Goal: Information Seeking & Learning: Compare options

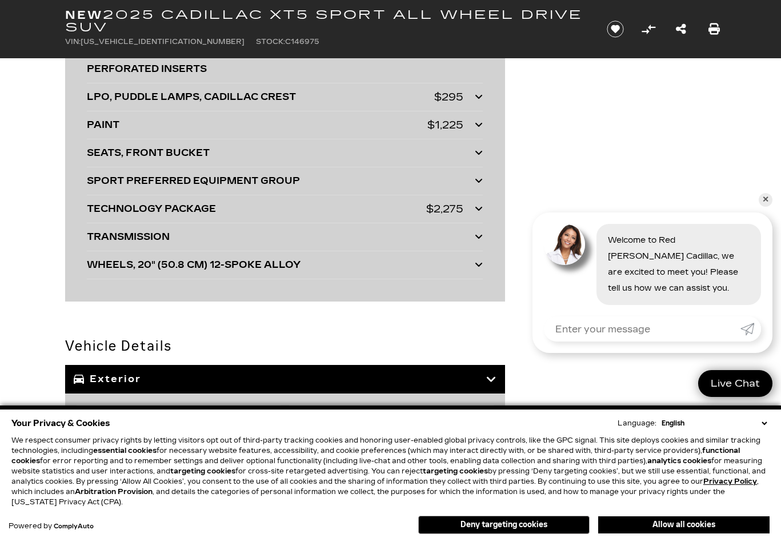
scroll to position [3090, 0]
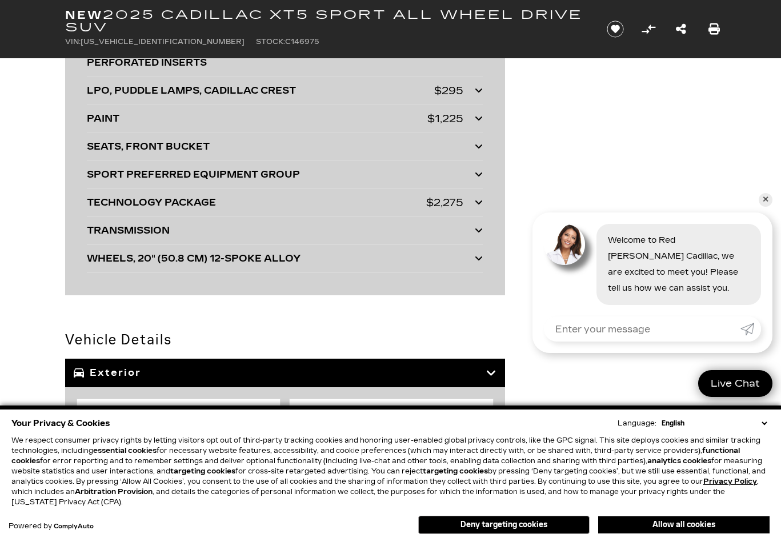
click at [116, 211] on div "TECHNOLOGY PACKAGE" at bounding box center [256, 203] width 339 height 16
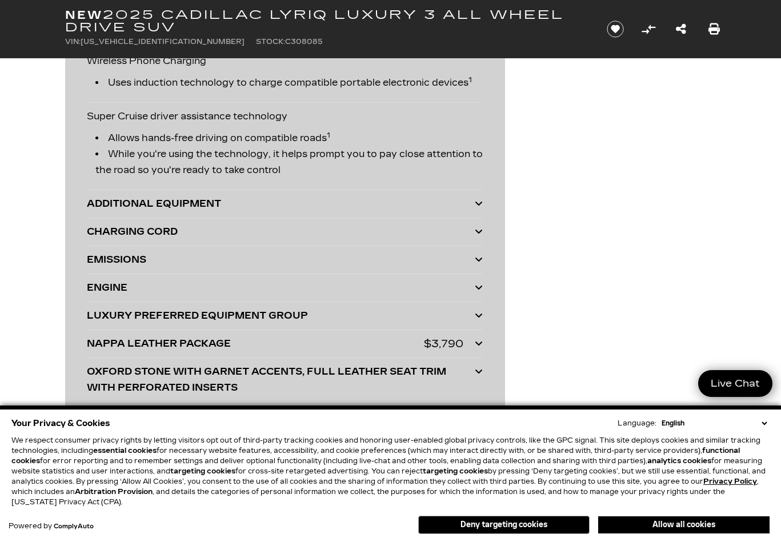
scroll to position [3312, 0]
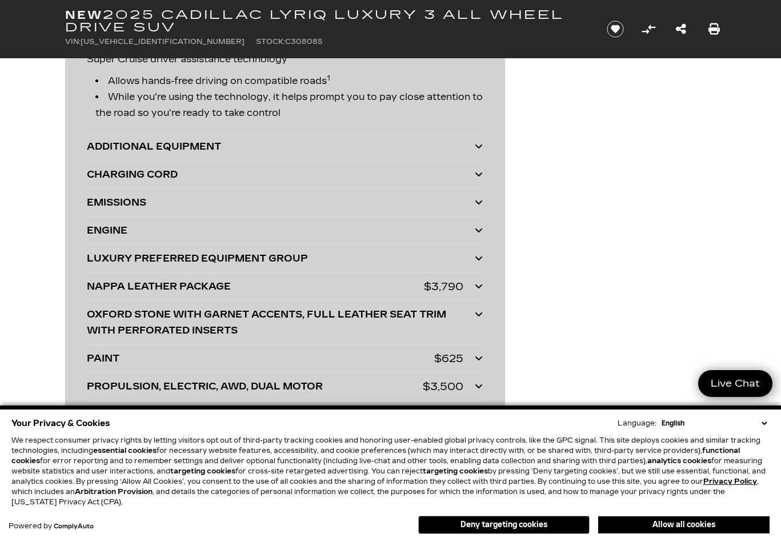
click at [119, 143] on div "ADDITIONAL EQUIPMENT" at bounding box center [281, 147] width 388 height 16
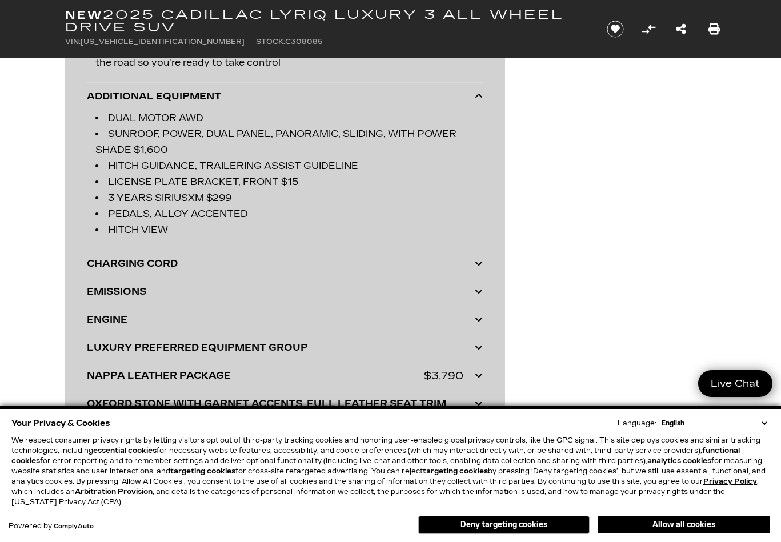
scroll to position [3369, 0]
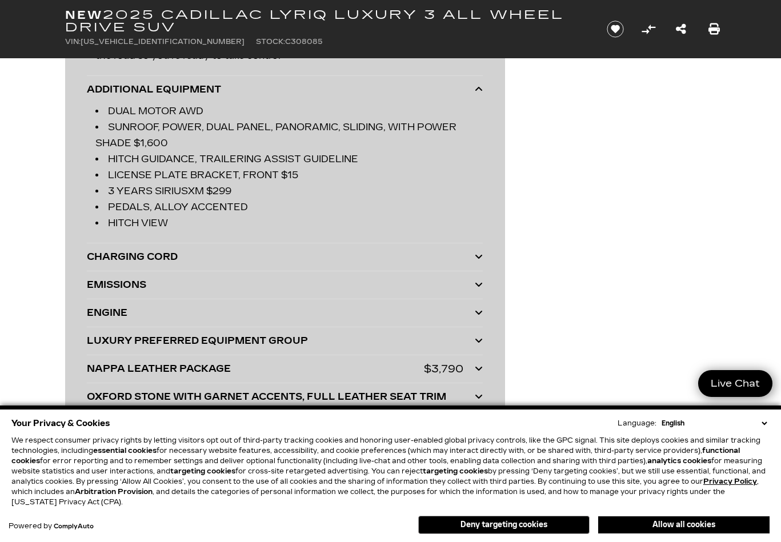
click at [124, 255] on div "CHARGING CORD" at bounding box center [281, 257] width 388 height 16
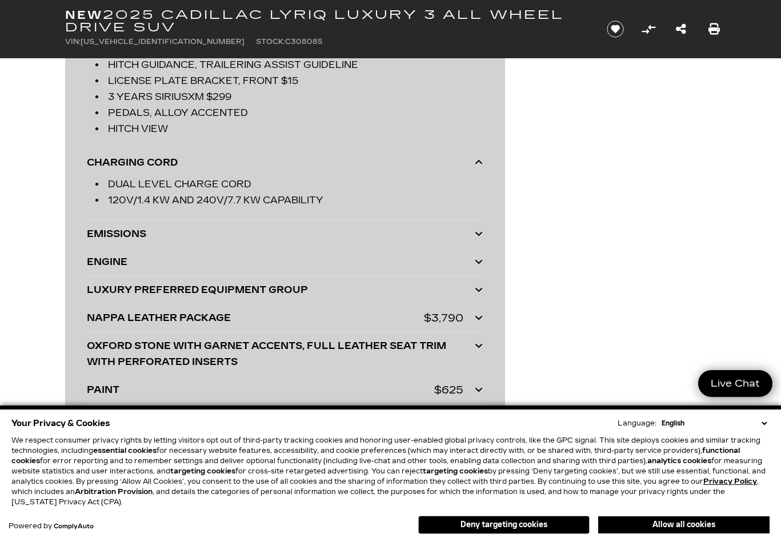
scroll to position [3483, 0]
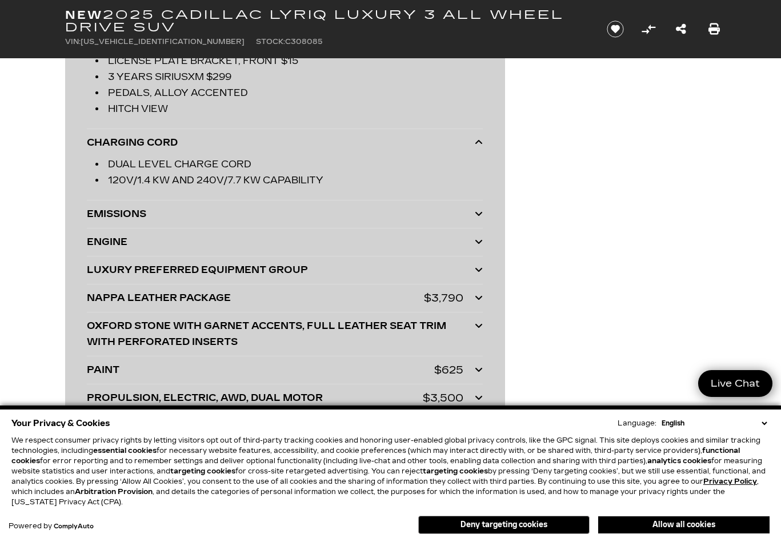
click at [95, 240] on div "ENGINE" at bounding box center [281, 242] width 388 height 16
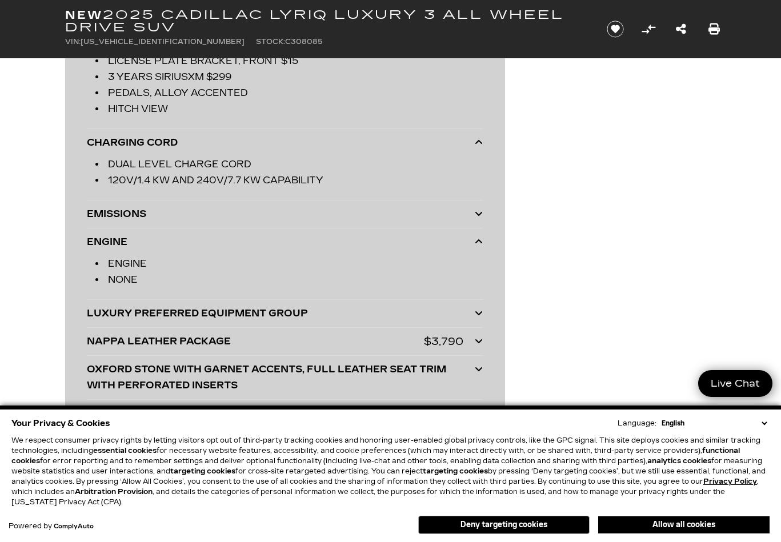
click at [103, 214] on div "EMISSIONS" at bounding box center [281, 214] width 388 height 16
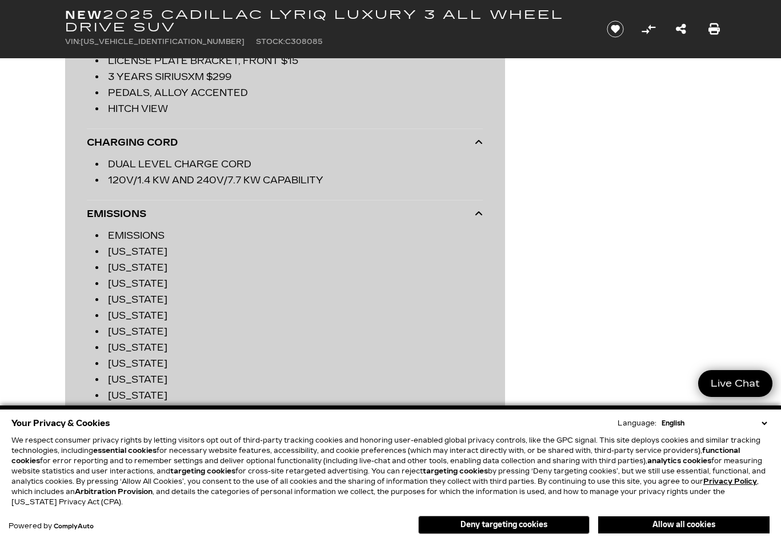
click at [103, 214] on div "EMISSIONS" at bounding box center [281, 214] width 388 height 16
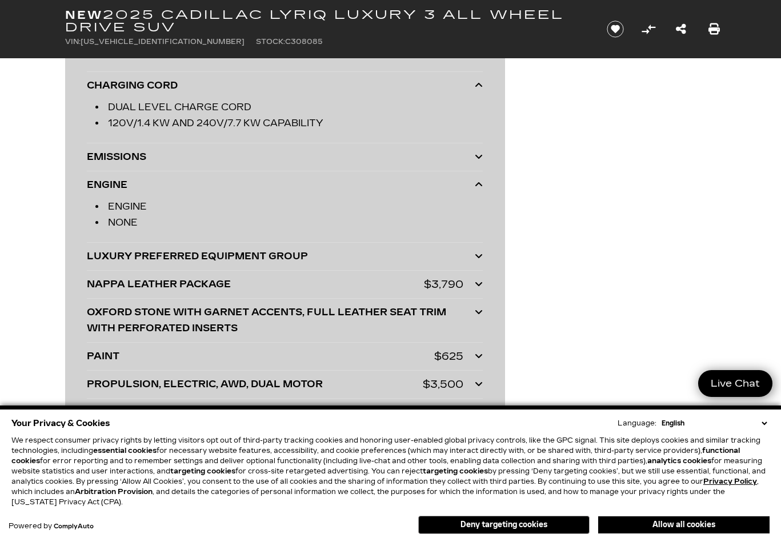
scroll to position [3597, 0]
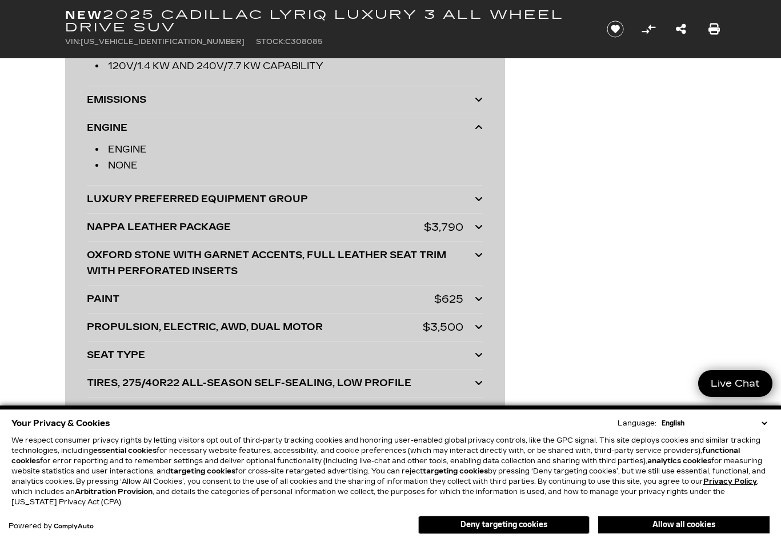
click at [128, 204] on div "LUXURY PREFERRED EQUIPMENT GROUP" at bounding box center [281, 199] width 388 height 16
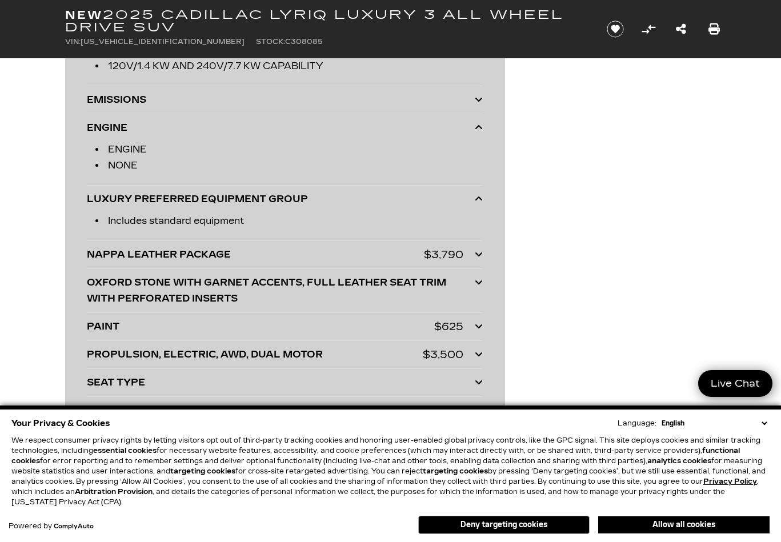
click at [128, 204] on div "LUXURY PREFERRED EQUIPMENT GROUP" at bounding box center [281, 199] width 388 height 16
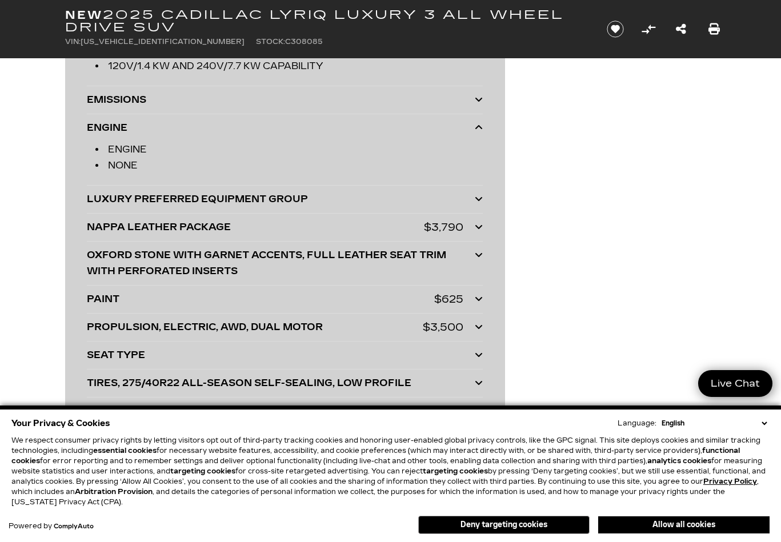
click at [124, 228] on div "NAPPA LEATHER PACKAGE" at bounding box center [255, 227] width 337 height 16
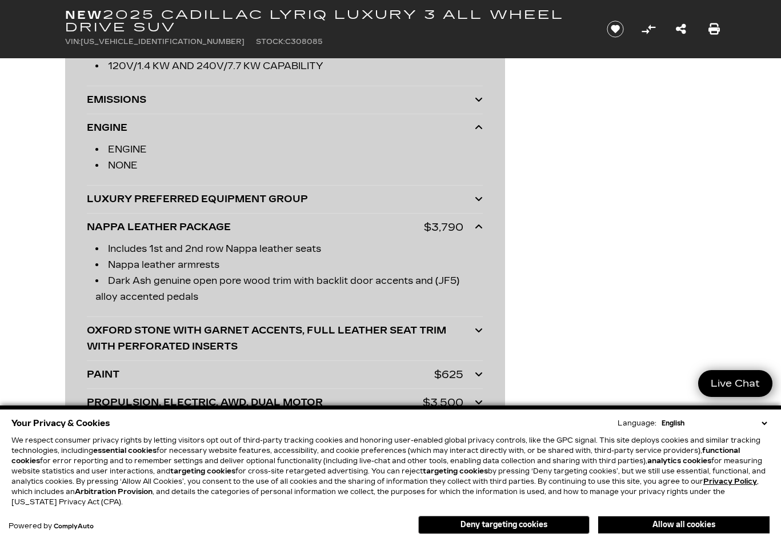
click at [124, 228] on div "NAPPA LEATHER PACKAGE" at bounding box center [255, 227] width 337 height 16
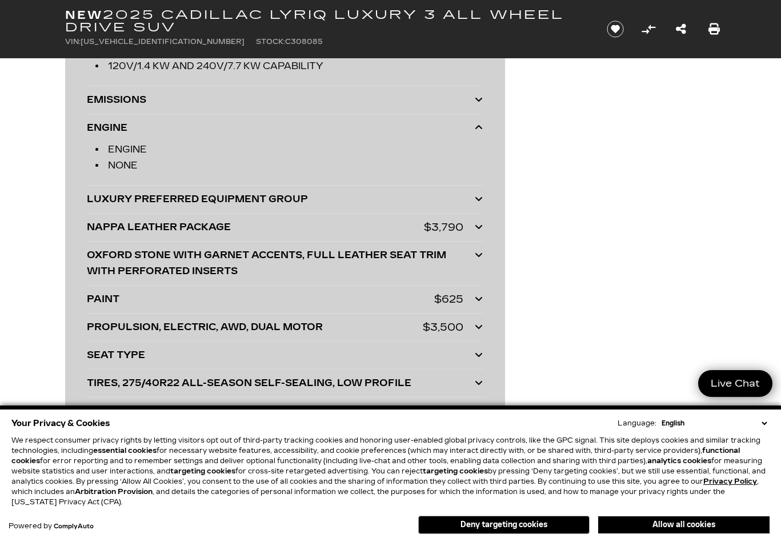
click at [92, 255] on div "OXFORD STONE WITH GARNET ACCENTS, FULL LEATHER SEAT TRIM WITH PERFORATED INSERTS" at bounding box center [281, 263] width 388 height 32
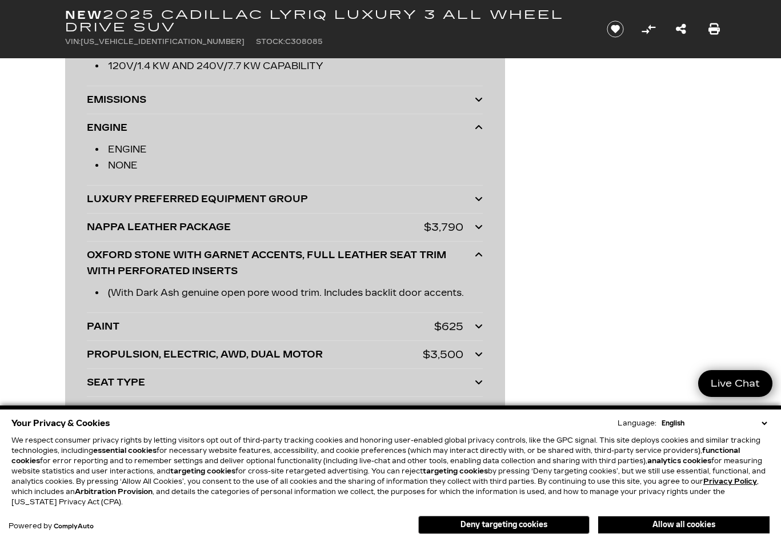
click at [92, 255] on div "OXFORD STONE WITH GARNET ACCENTS, FULL LEATHER SEAT TRIM WITH PERFORATED INSERTS" at bounding box center [281, 263] width 388 height 32
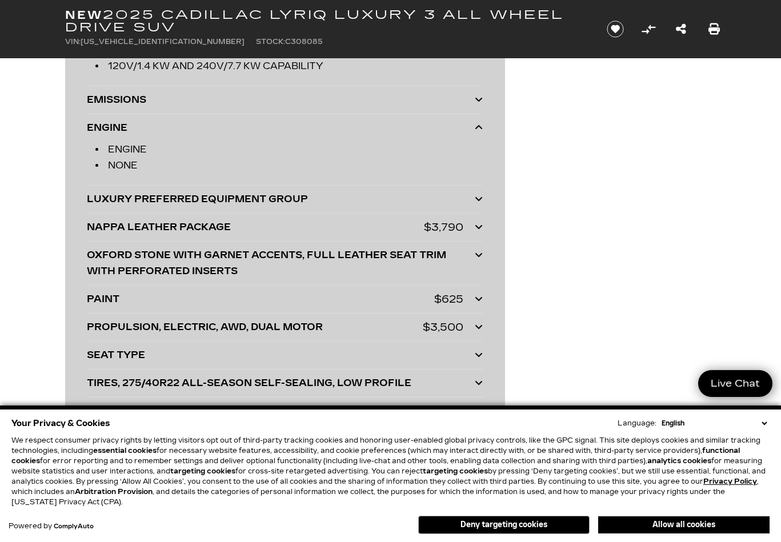
click at [102, 293] on div "PAINT" at bounding box center [260, 299] width 347 height 16
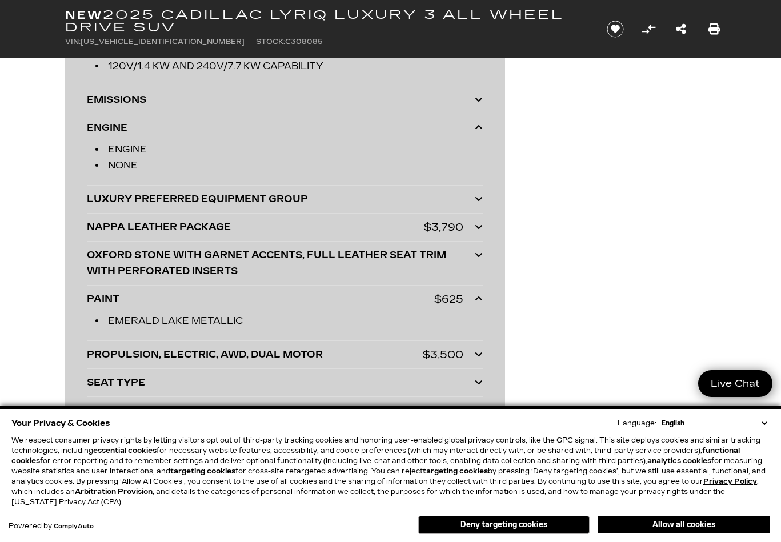
click at [102, 293] on div "PAINT" at bounding box center [260, 299] width 347 height 16
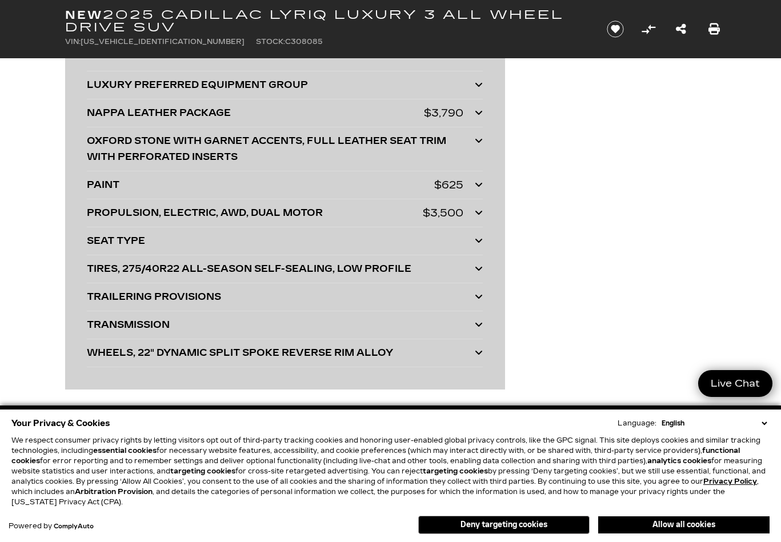
scroll to position [3768, 0]
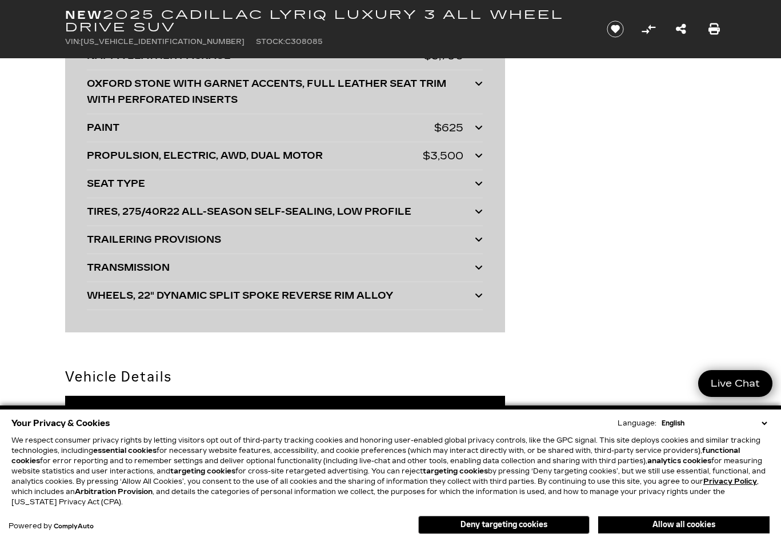
click at [164, 151] on div "PROPULSION, ELECTRIC, AWD, DUAL MOTOR" at bounding box center [255, 156] width 336 height 16
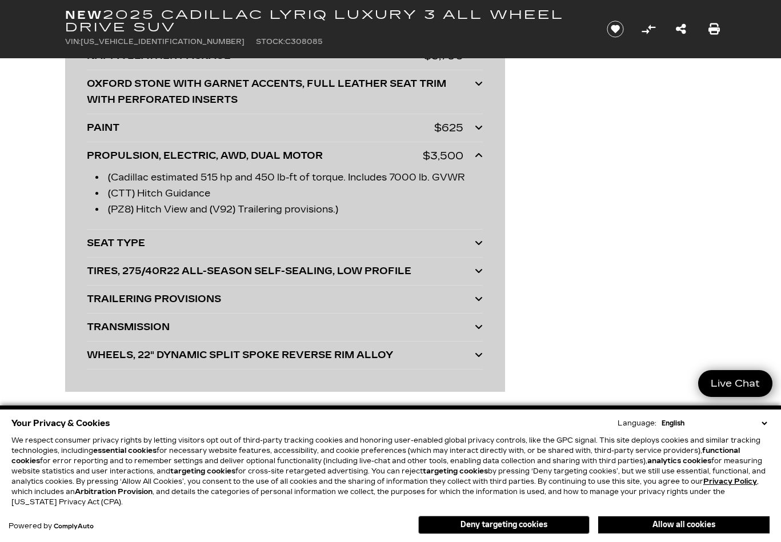
click at [164, 151] on div "PROPULSION, ELECTRIC, AWD, DUAL MOTOR" at bounding box center [255, 156] width 336 height 16
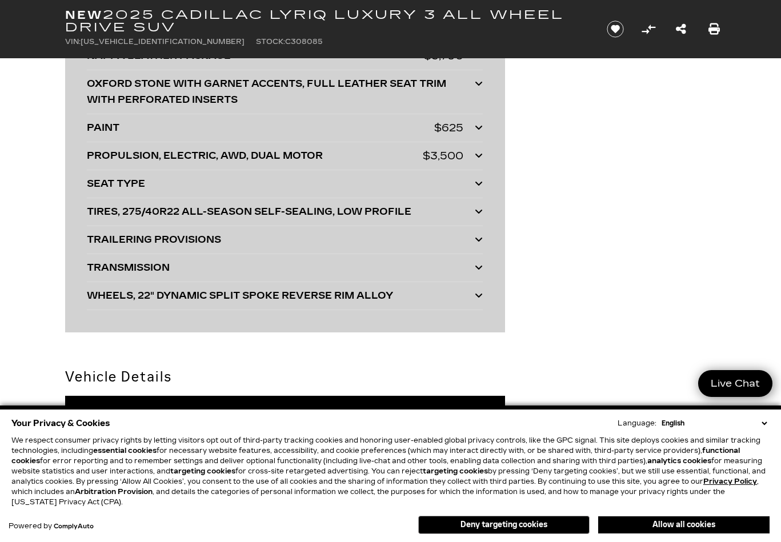
click at [100, 185] on div "SEAT TYPE" at bounding box center [281, 184] width 388 height 16
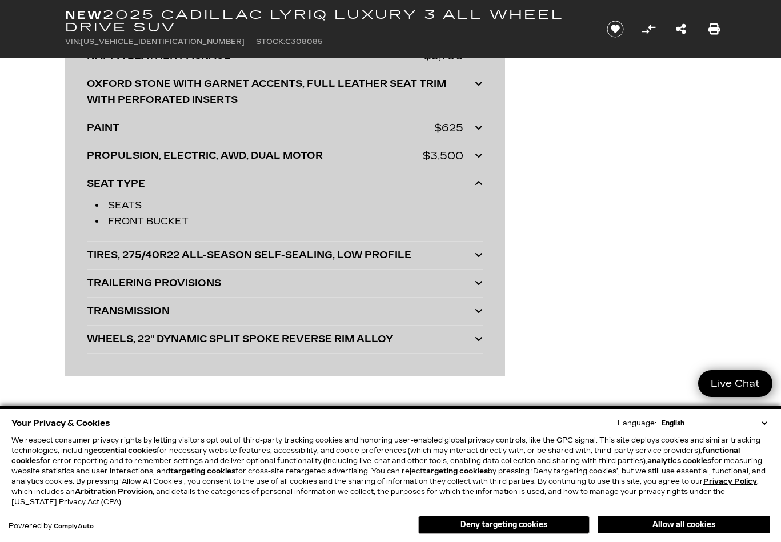
click at [100, 185] on div "SEAT TYPE" at bounding box center [281, 184] width 388 height 16
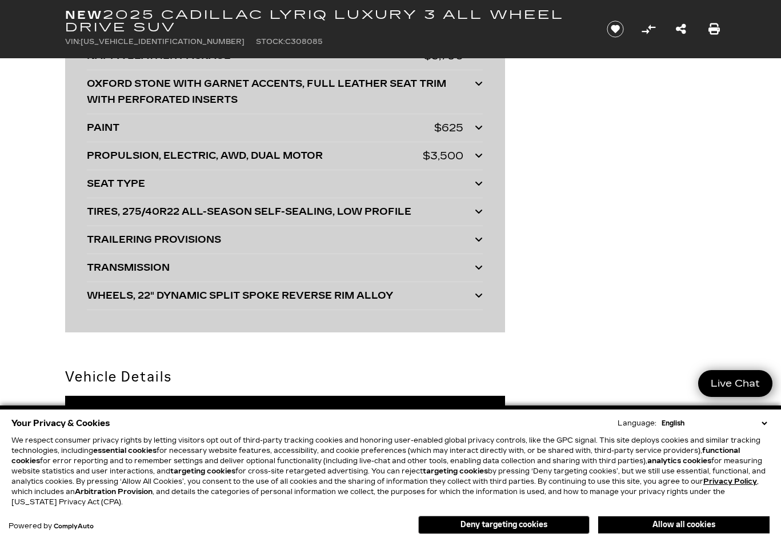
click at [97, 210] on div "TIRES, 275/40R22 ALL-SEASON SELF-SEALING, LOW PROFILE" at bounding box center [281, 212] width 388 height 16
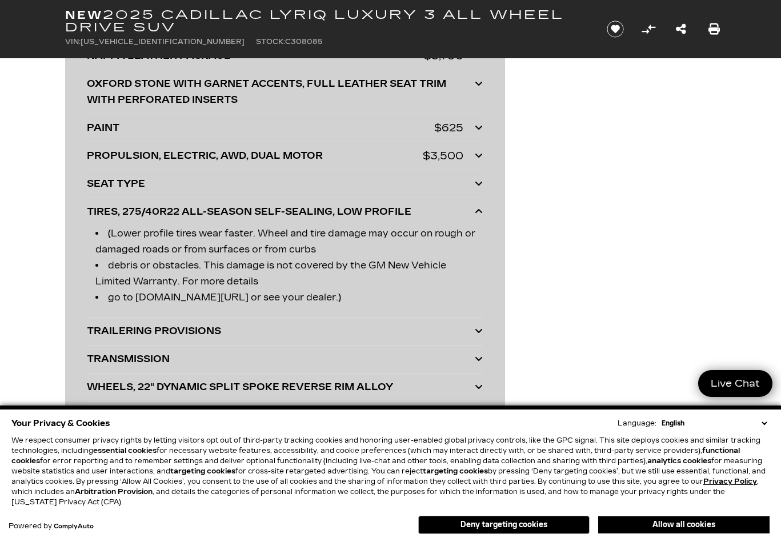
click at [97, 210] on div "TIRES, 275/40R22 ALL-SEASON SELF-SEALING, LOW PROFILE" at bounding box center [281, 212] width 388 height 16
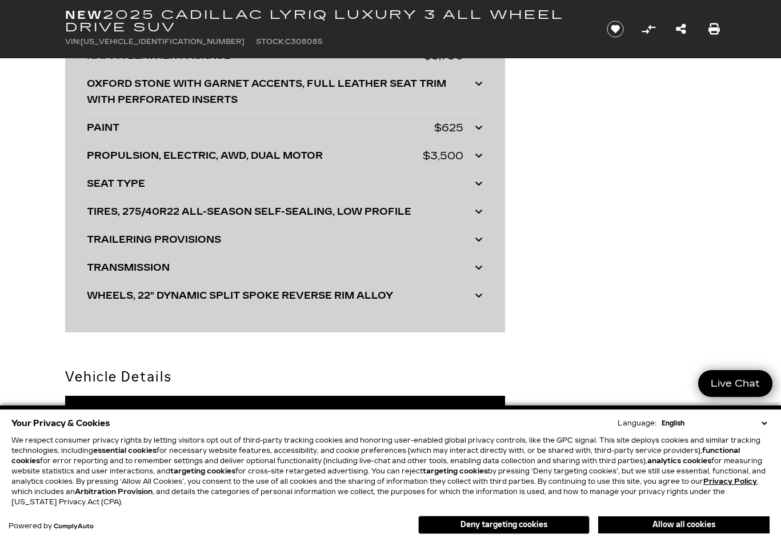
click at [96, 232] on div "TRAILERING PROVISIONS" at bounding box center [281, 240] width 388 height 16
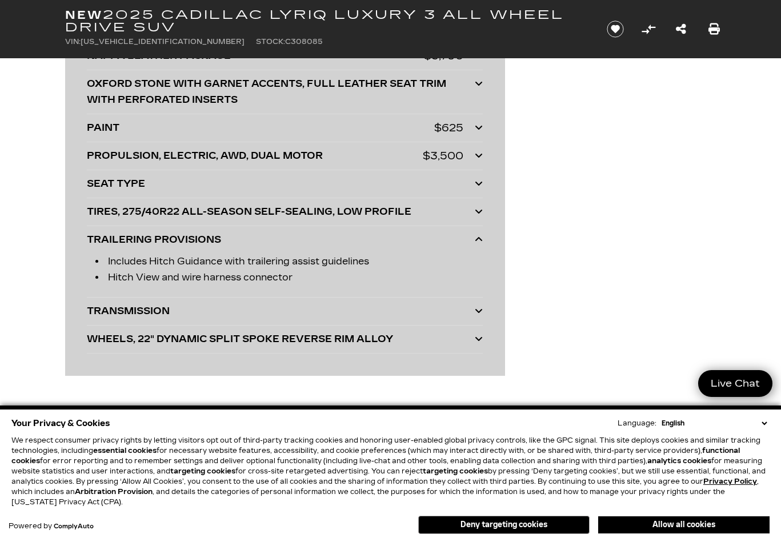
click at [96, 232] on div "TRAILERING PROVISIONS" at bounding box center [281, 240] width 388 height 16
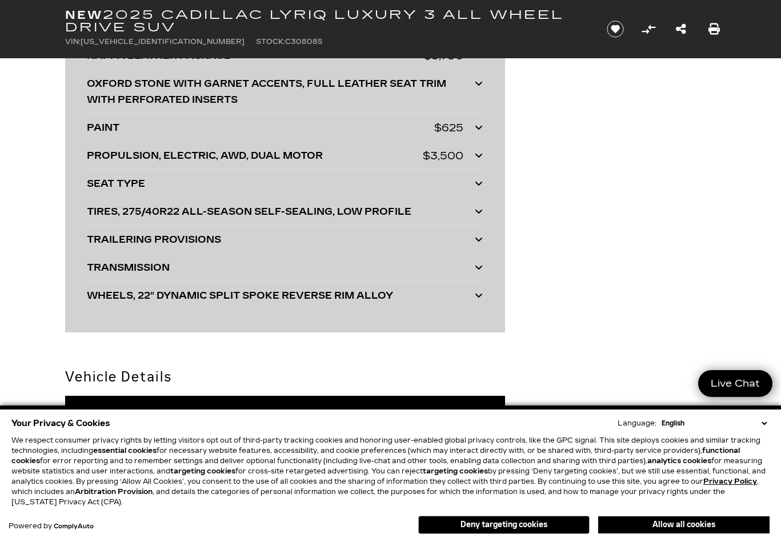
click at [104, 270] on div "TRANSMISSION" at bounding box center [281, 268] width 388 height 16
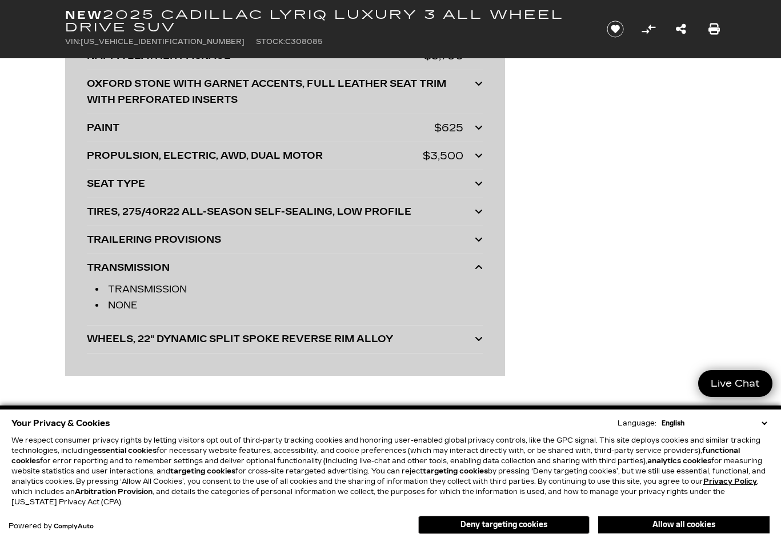
click at [104, 270] on div "TRANSMISSION" at bounding box center [281, 268] width 388 height 16
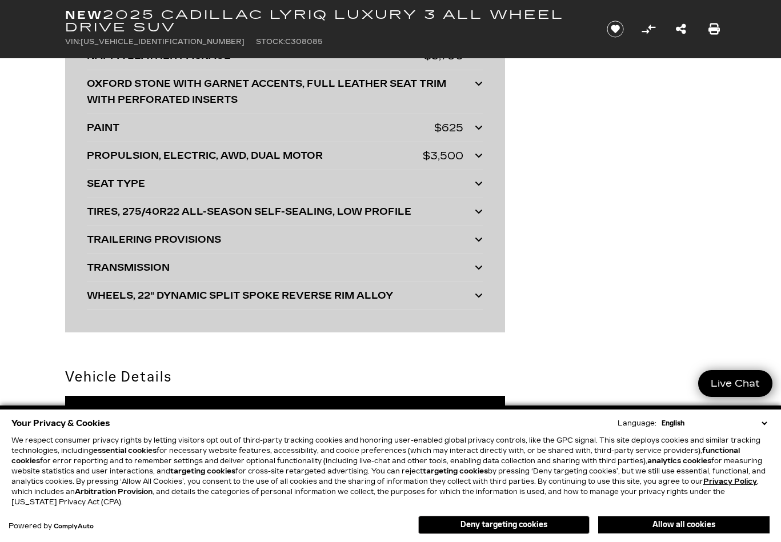
click at [109, 290] on div "WHEELS, 22" DYNAMIC SPLIT SPOKE REVERSE RIM ALLOY" at bounding box center [281, 296] width 388 height 16
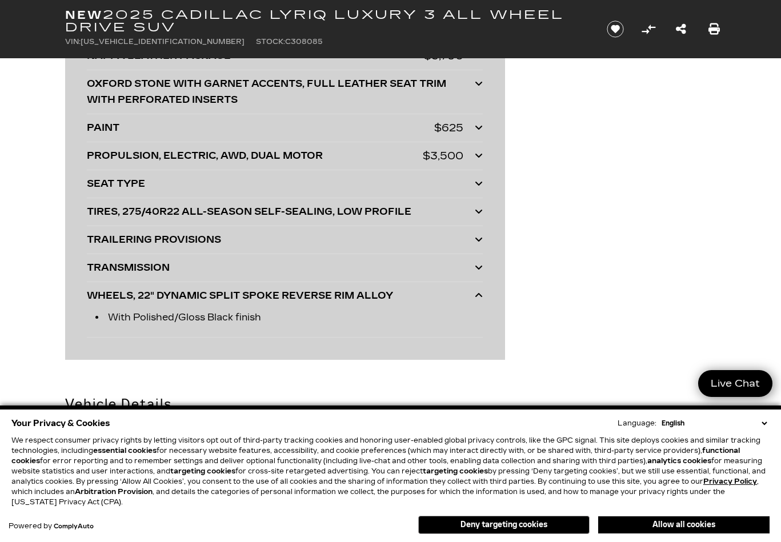
click at [109, 290] on div "WHEELS, 22" DYNAMIC SPLIT SPOKE REVERSE RIM ALLOY" at bounding box center [281, 296] width 388 height 16
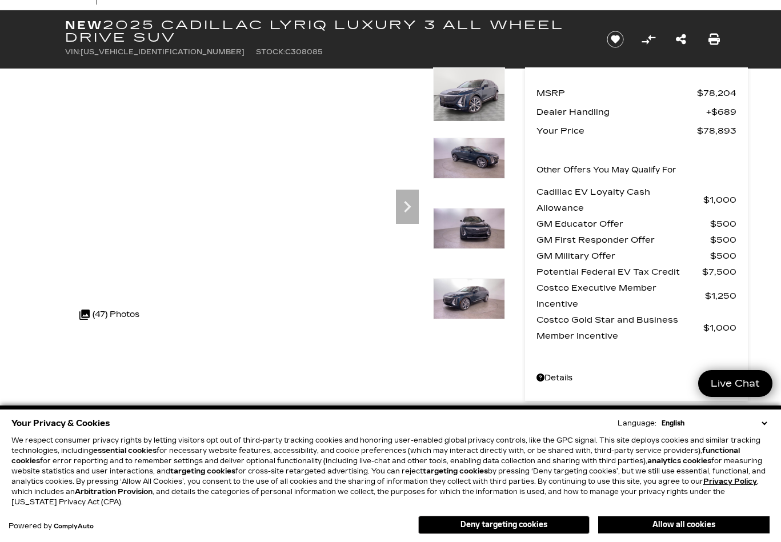
scroll to position [0, 0]
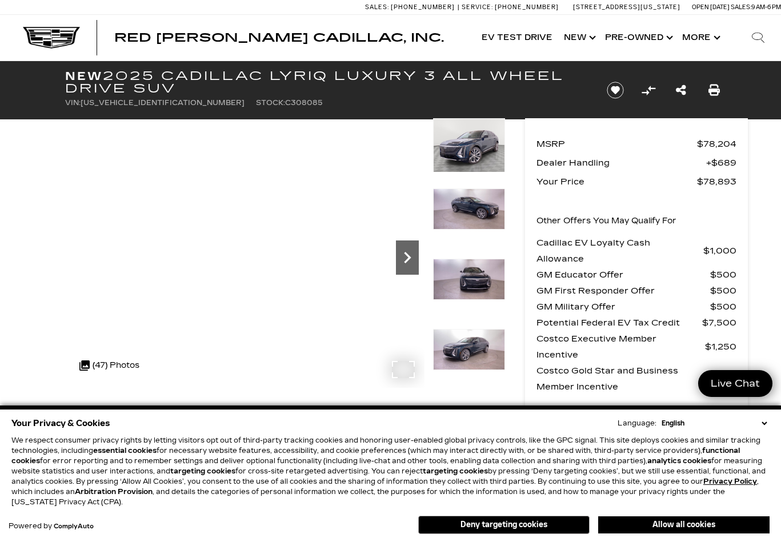
click at [399, 259] on icon "Next" at bounding box center [407, 257] width 23 height 23
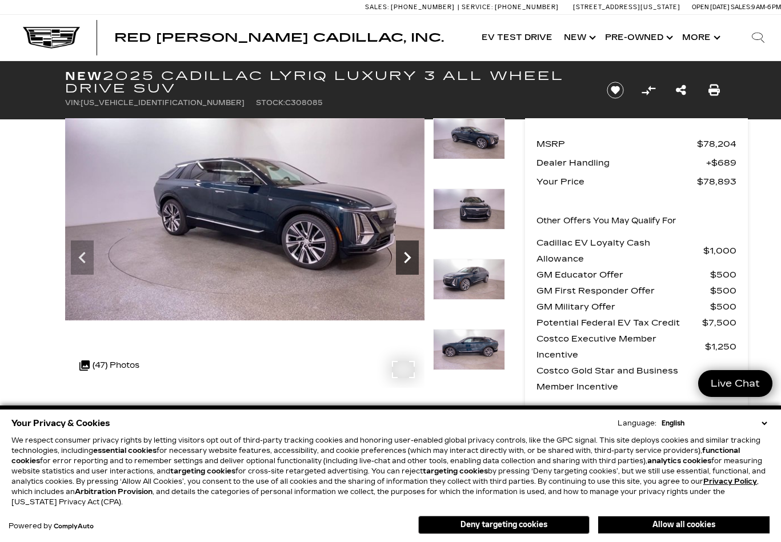
click at [401, 259] on icon "Next" at bounding box center [407, 257] width 23 height 23
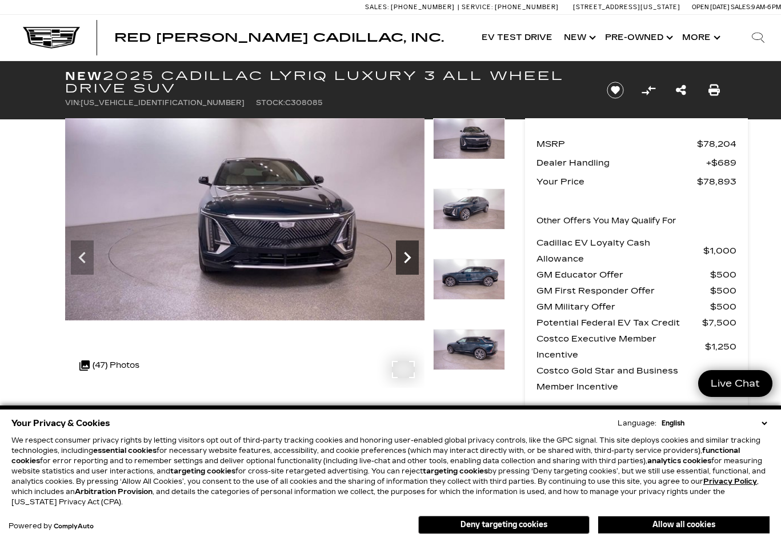
click at [401, 259] on icon "Next" at bounding box center [407, 257] width 23 height 23
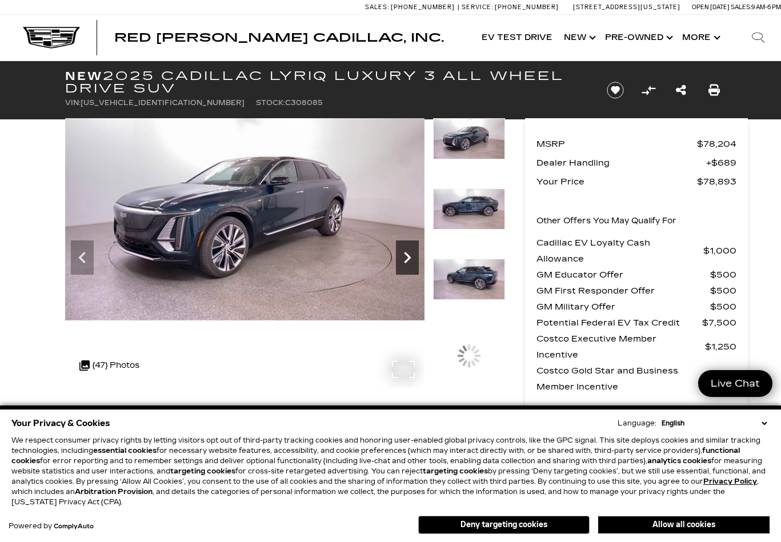
click at [401, 259] on icon "Next" at bounding box center [407, 257] width 23 height 23
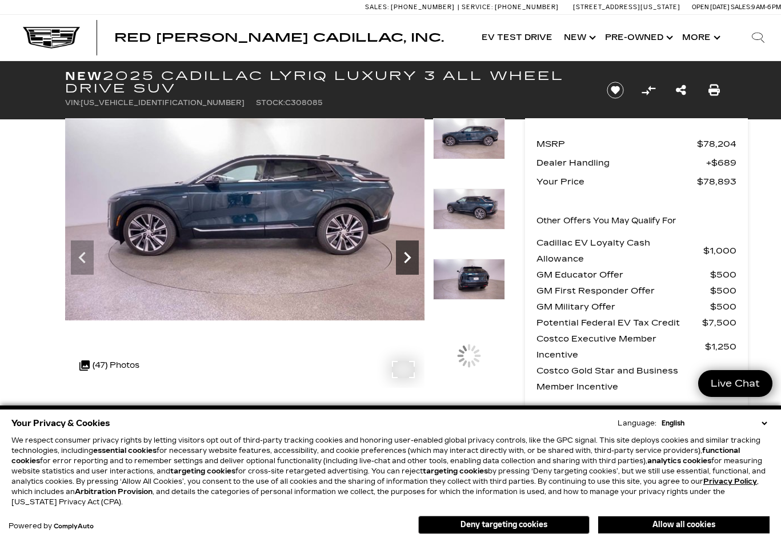
click at [401, 259] on icon "Next" at bounding box center [407, 257] width 23 height 23
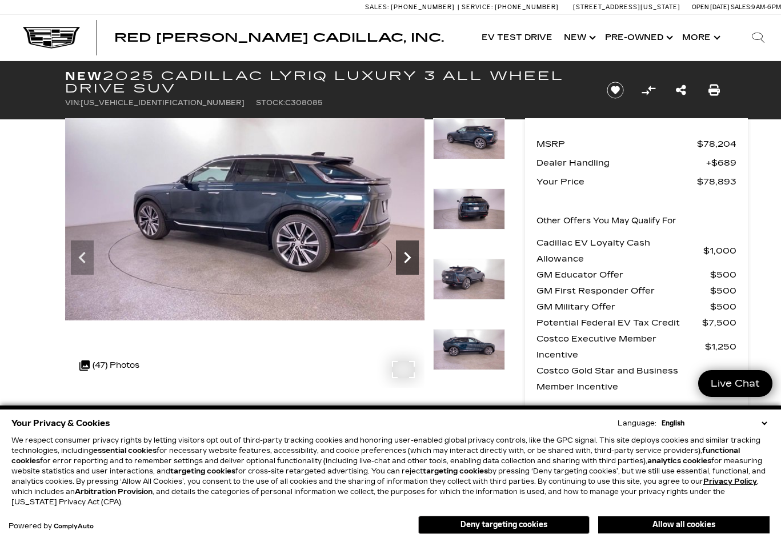
click at [401, 259] on icon "Next" at bounding box center [407, 257] width 23 height 23
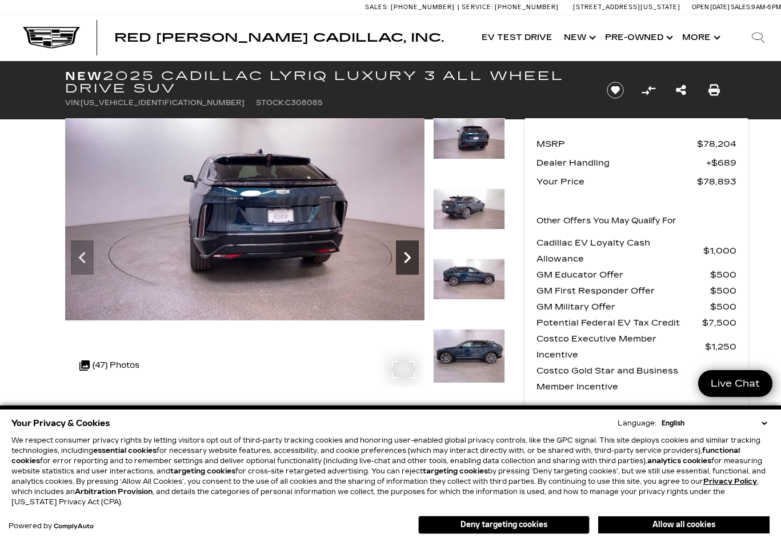
click at [401, 259] on icon "Next" at bounding box center [407, 257] width 23 height 23
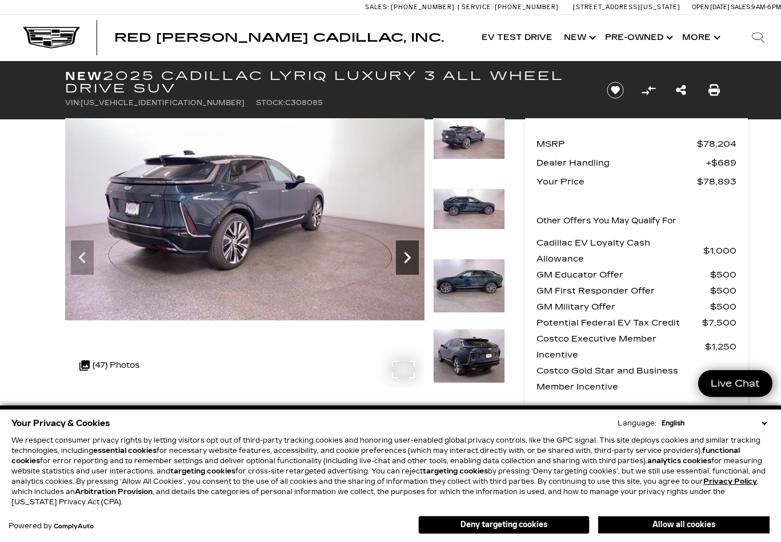
click at [401, 259] on icon "Next" at bounding box center [407, 257] width 23 height 23
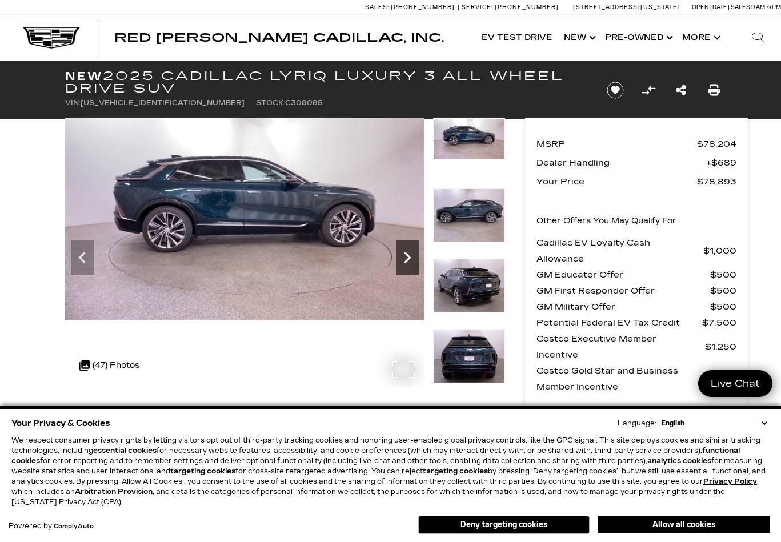
click at [401, 259] on icon "Next" at bounding box center [407, 257] width 23 height 23
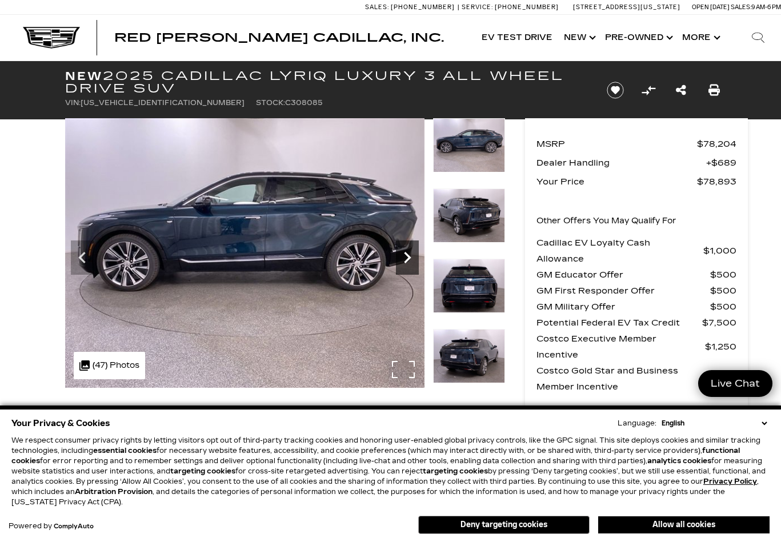
click at [401, 259] on icon "Next" at bounding box center [407, 257] width 23 height 23
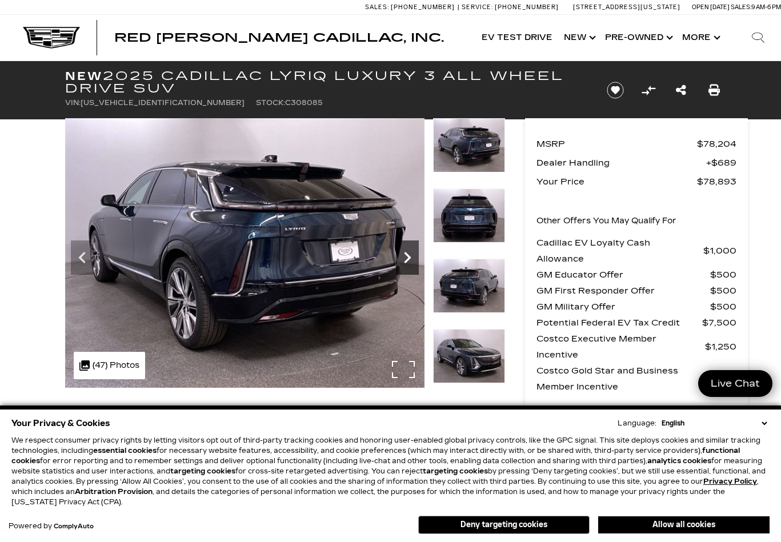
click at [401, 259] on icon "Next" at bounding box center [407, 257] width 23 height 23
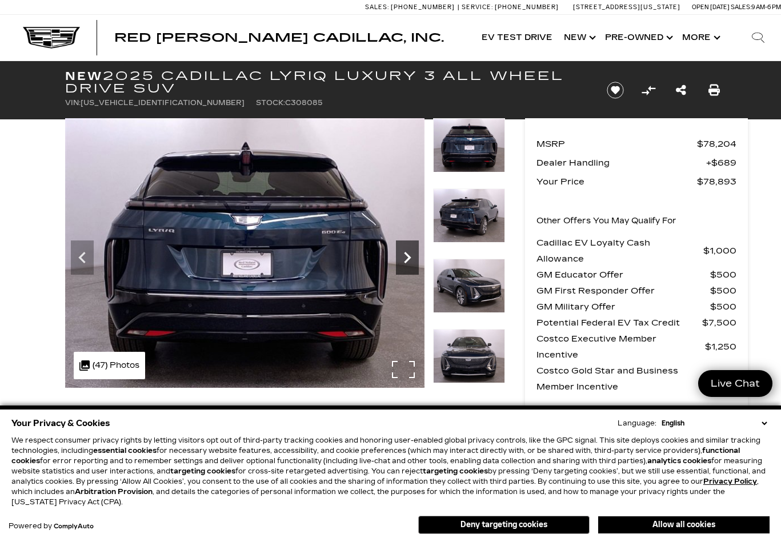
click at [401, 259] on icon "Next" at bounding box center [407, 257] width 23 height 23
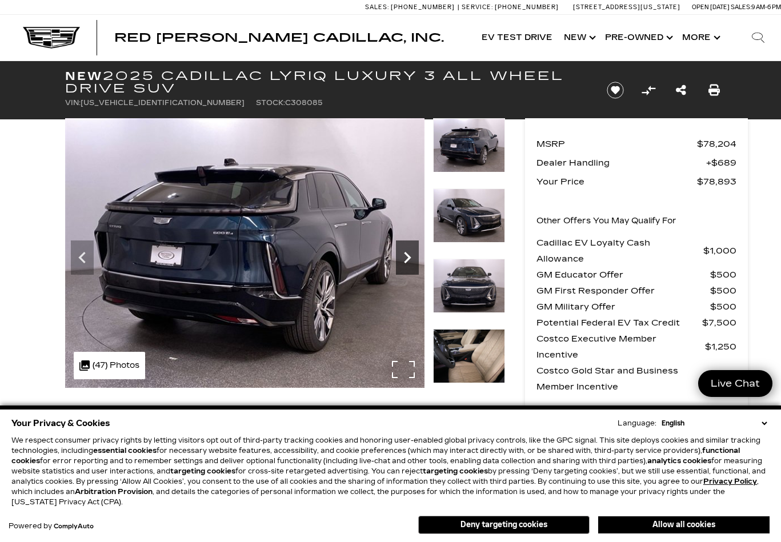
click at [401, 259] on icon "Next" at bounding box center [407, 257] width 23 height 23
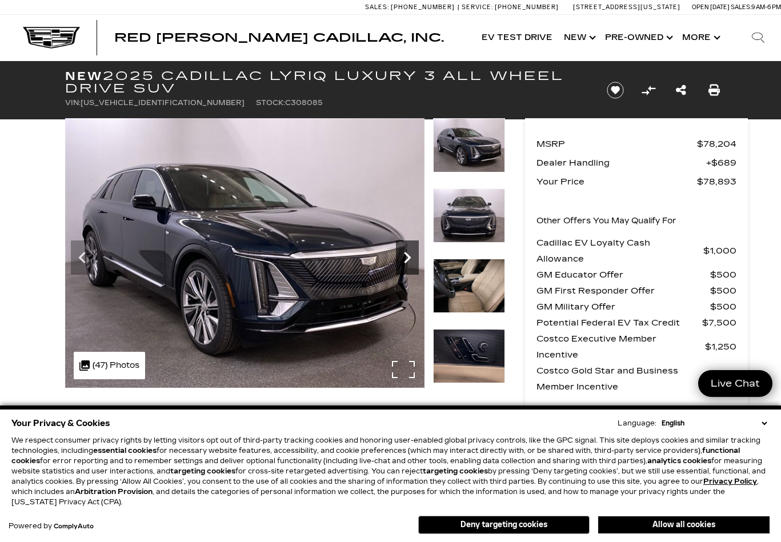
click at [401, 259] on icon "Next" at bounding box center [407, 257] width 23 height 23
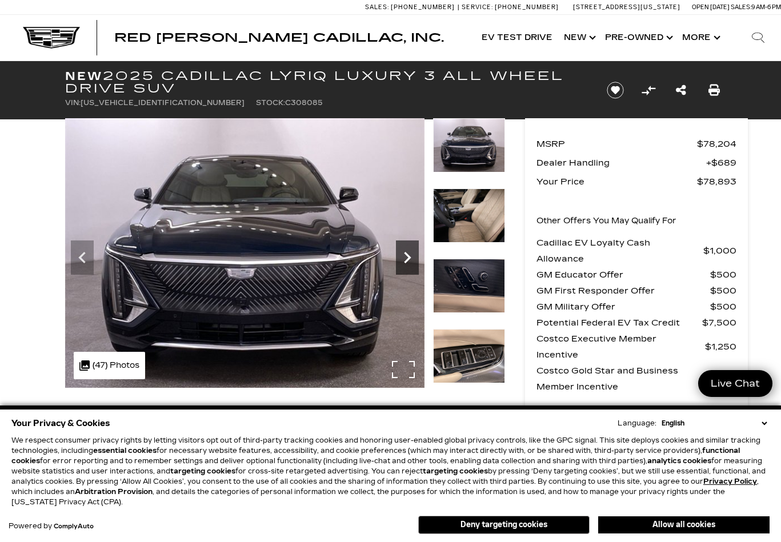
click at [401, 259] on icon "Next" at bounding box center [407, 257] width 23 height 23
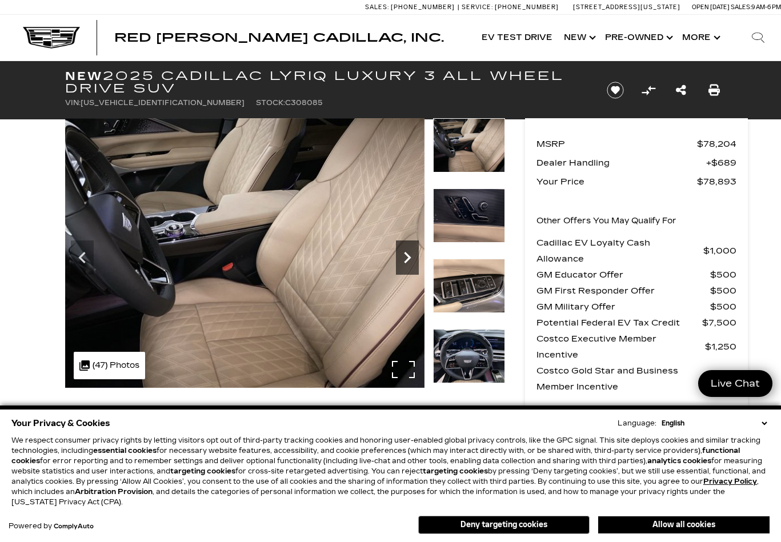
click at [401, 259] on icon "Next" at bounding box center [407, 257] width 23 height 23
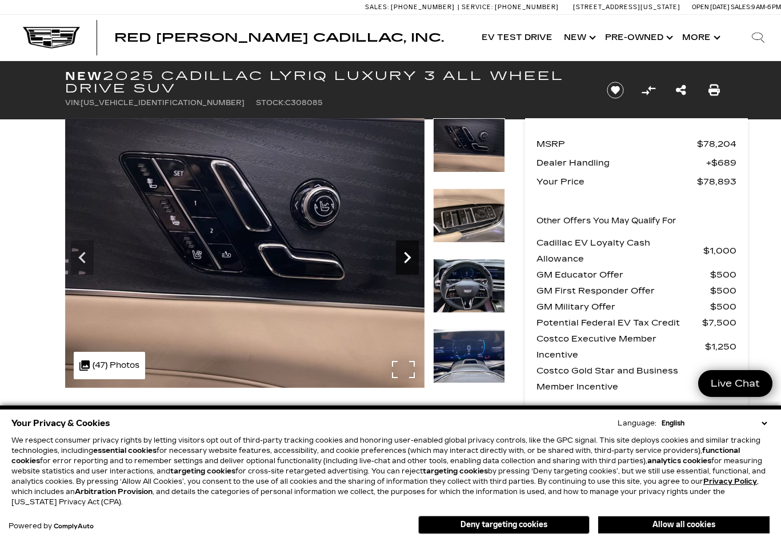
click at [401, 259] on icon "Next" at bounding box center [407, 257] width 23 height 23
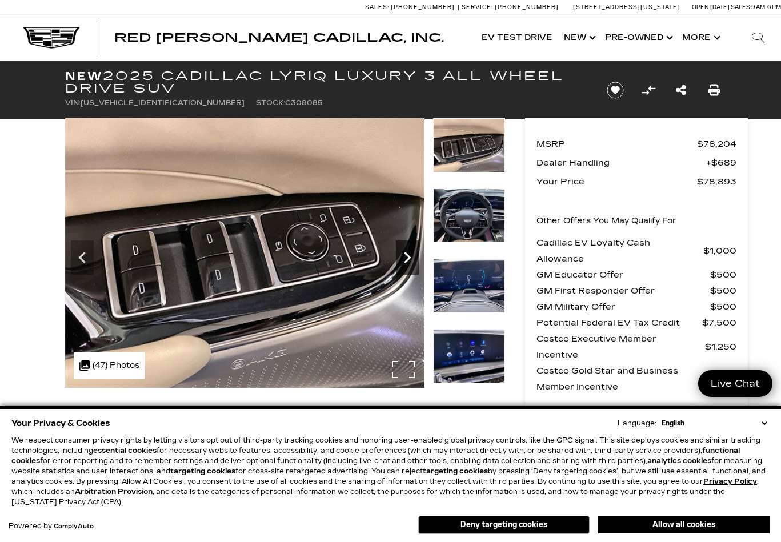
click at [401, 259] on icon "Next" at bounding box center [407, 257] width 23 height 23
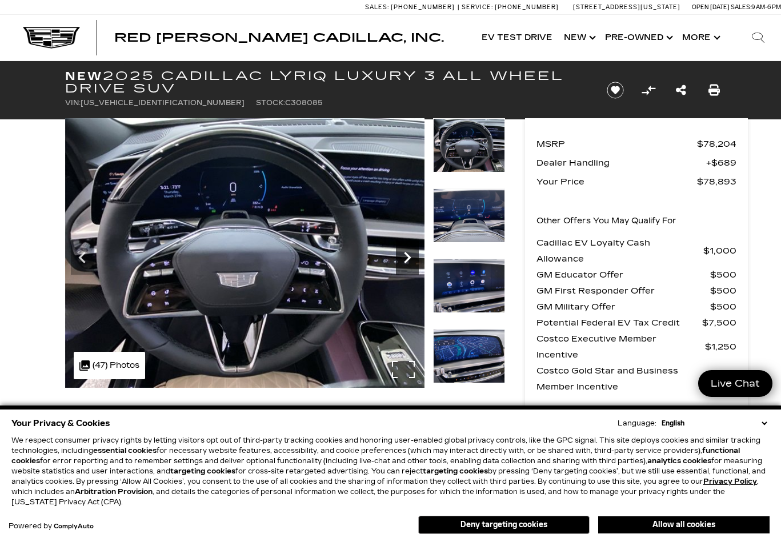
click at [401, 259] on icon "Next" at bounding box center [407, 257] width 23 height 23
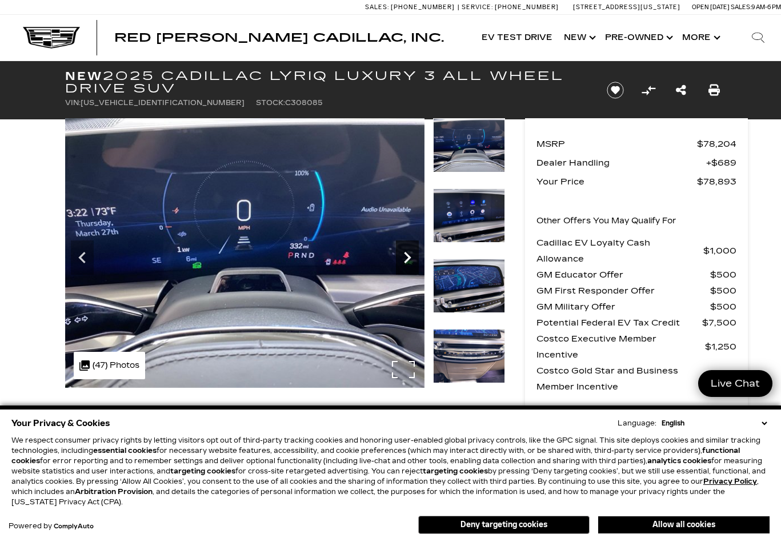
click at [401, 259] on icon "Next" at bounding box center [407, 257] width 23 height 23
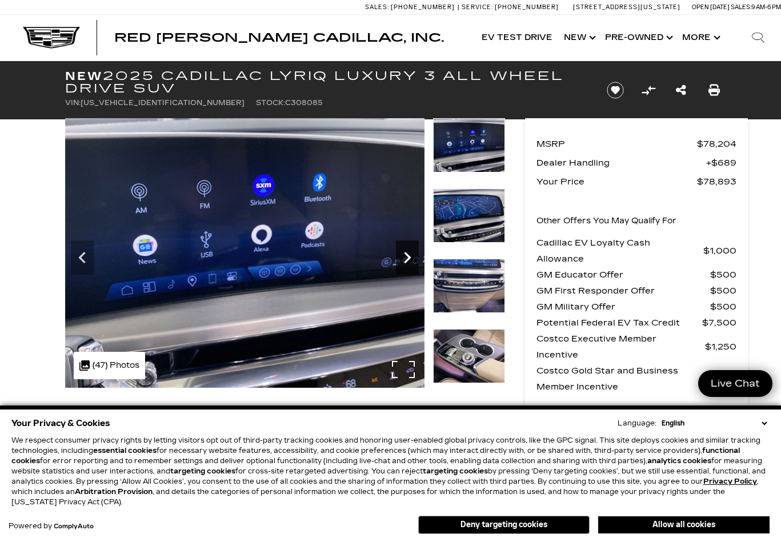
click at [401, 259] on icon "Next" at bounding box center [407, 257] width 23 height 23
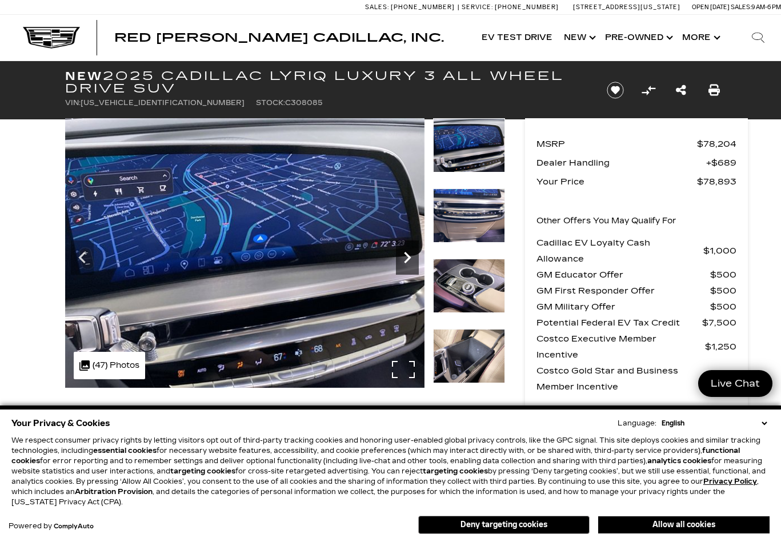
click at [401, 259] on icon "Next" at bounding box center [407, 257] width 23 height 23
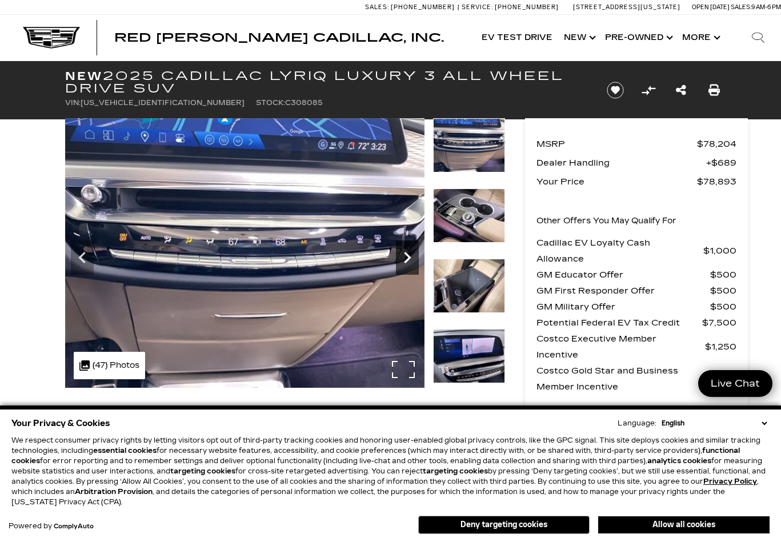
click at [401, 259] on icon "Next" at bounding box center [407, 257] width 23 height 23
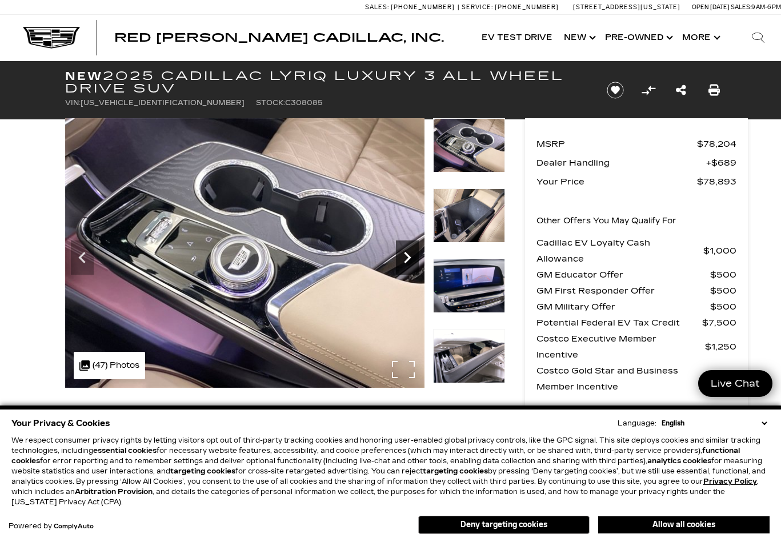
click at [401, 259] on icon "Next" at bounding box center [407, 257] width 23 height 23
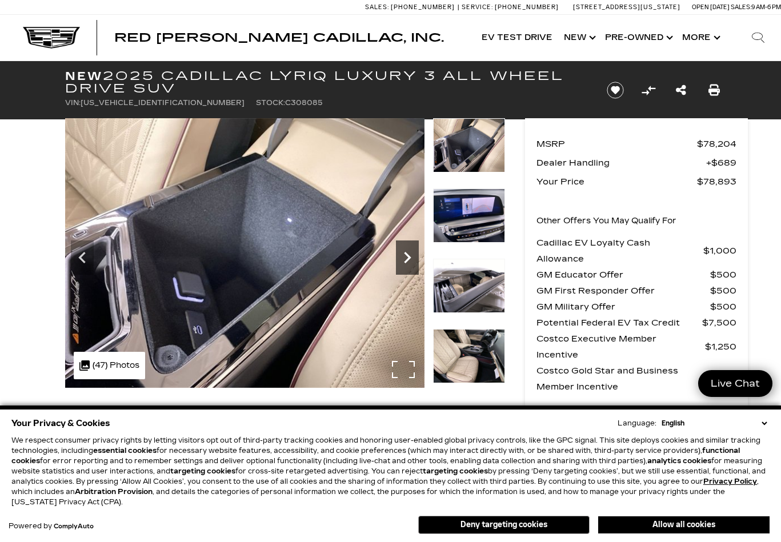
click at [401, 259] on icon "Next" at bounding box center [407, 257] width 23 height 23
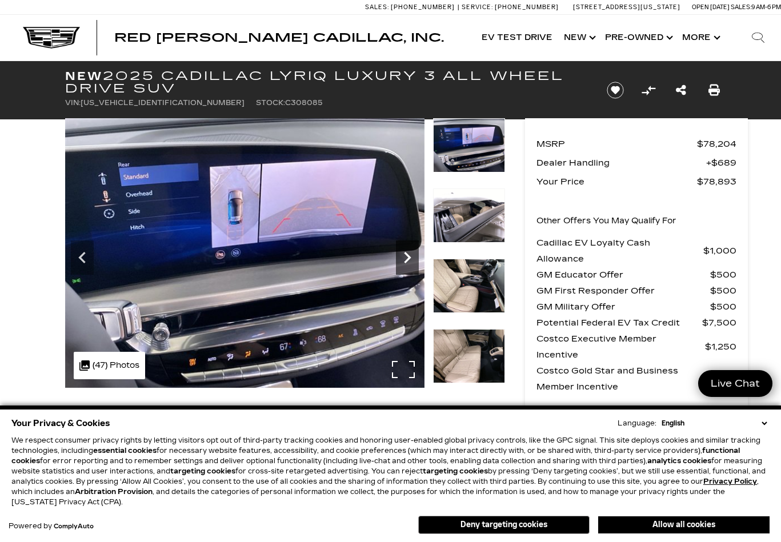
click at [401, 259] on icon "Next" at bounding box center [407, 257] width 23 height 23
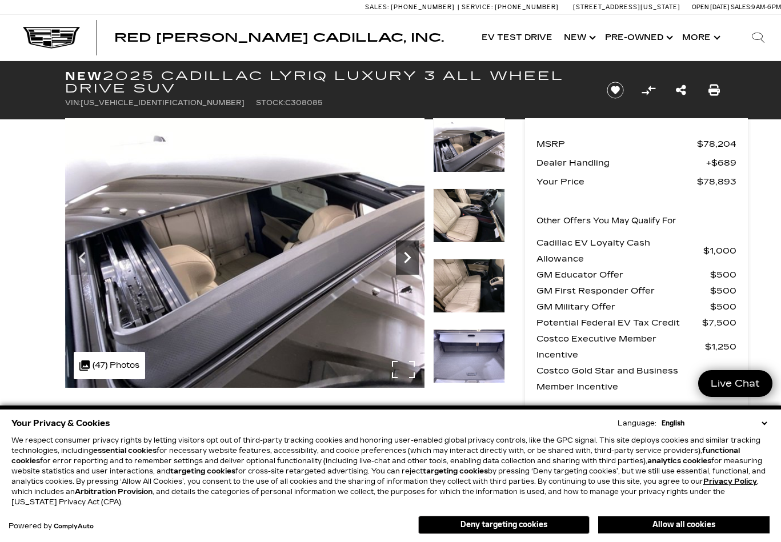
click at [401, 259] on icon "Next" at bounding box center [407, 257] width 23 height 23
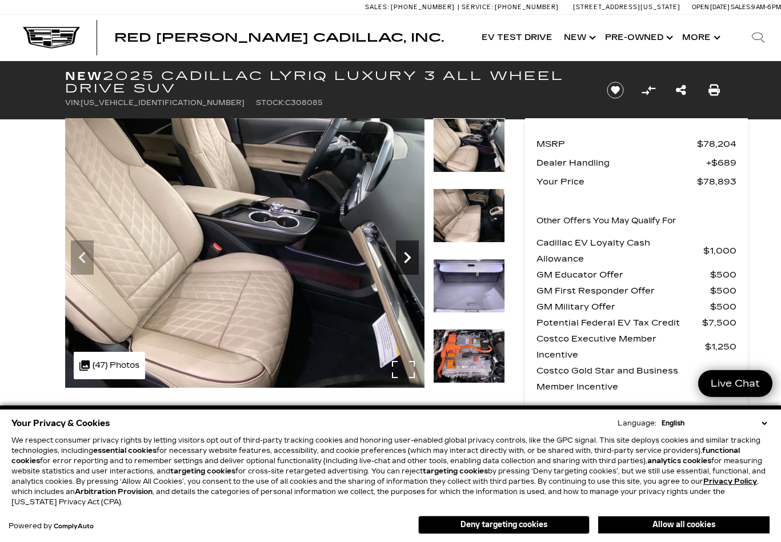
click at [401, 259] on icon "Next" at bounding box center [407, 257] width 23 height 23
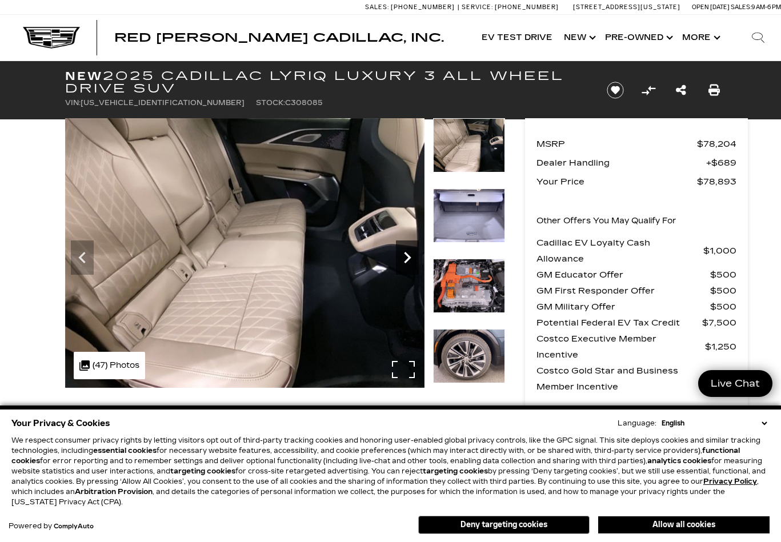
click at [401, 258] on icon "Next" at bounding box center [407, 257] width 23 height 23
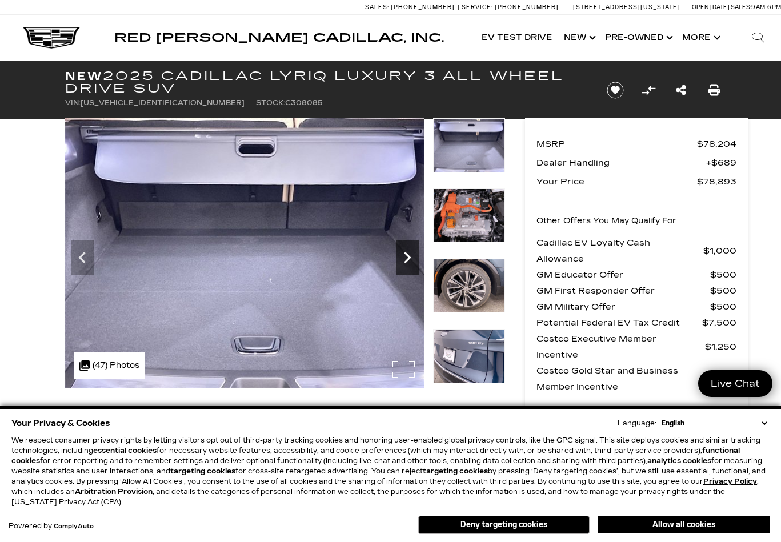
click at [401, 258] on icon "Next" at bounding box center [407, 257] width 23 height 23
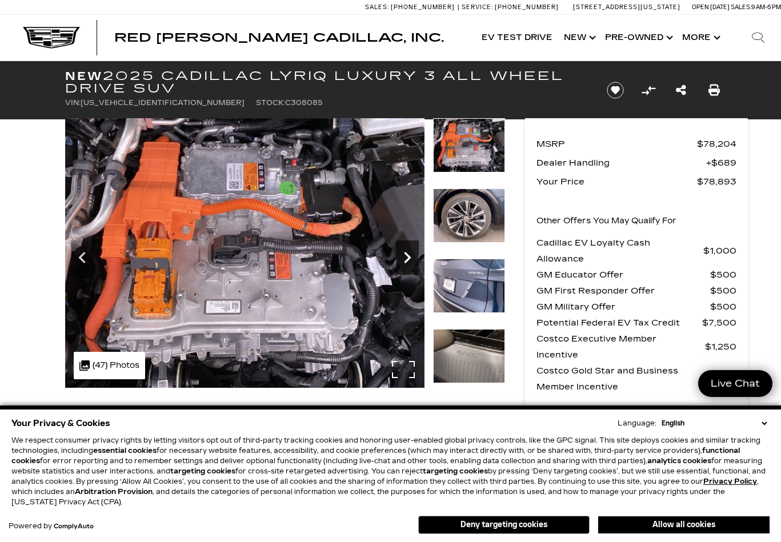
click at [401, 258] on icon "Next" at bounding box center [407, 257] width 23 height 23
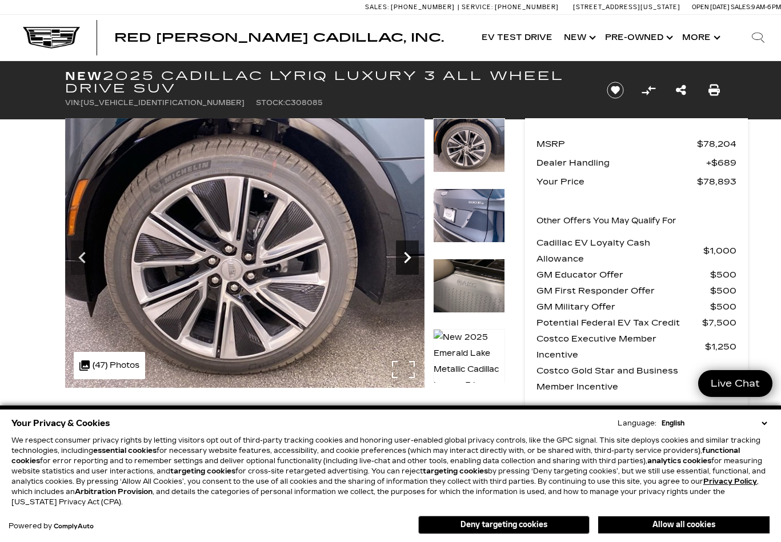
click at [401, 258] on icon "Next" at bounding box center [407, 257] width 23 height 23
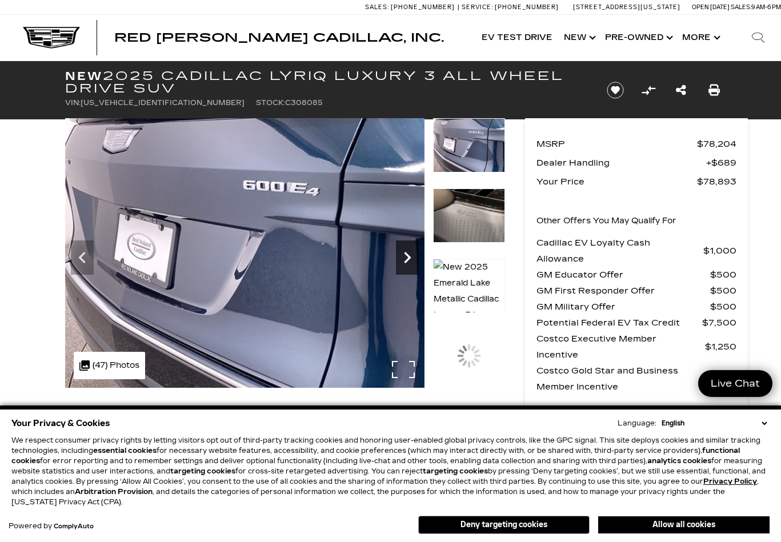
click at [401, 258] on icon "Next" at bounding box center [407, 257] width 23 height 23
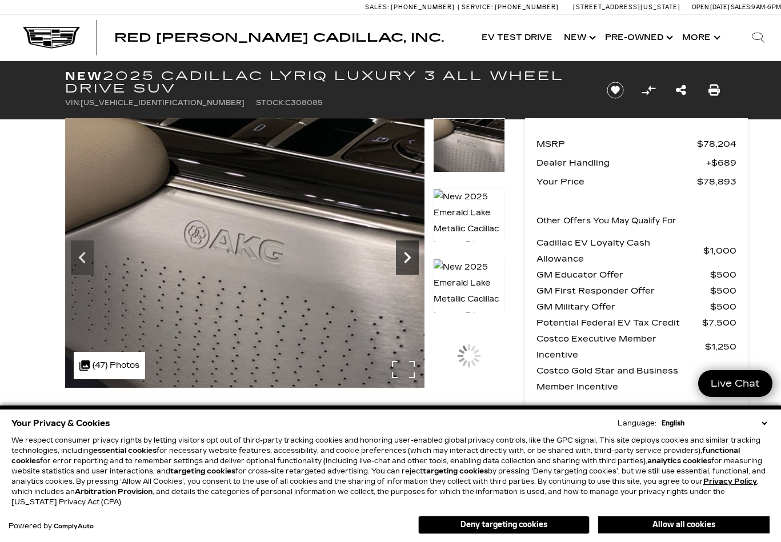
click at [401, 258] on icon "Next" at bounding box center [407, 257] width 23 height 23
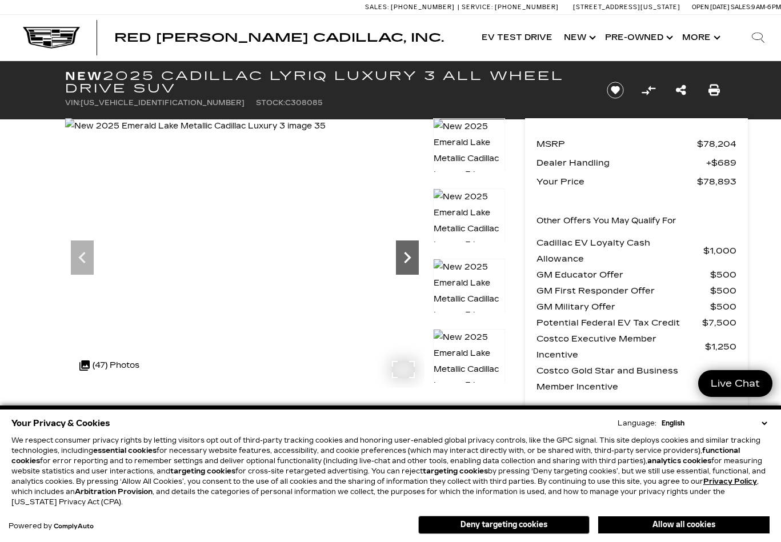
click at [401, 258] on icon "Next" at bounding box center [407, 257] width 23 height 23
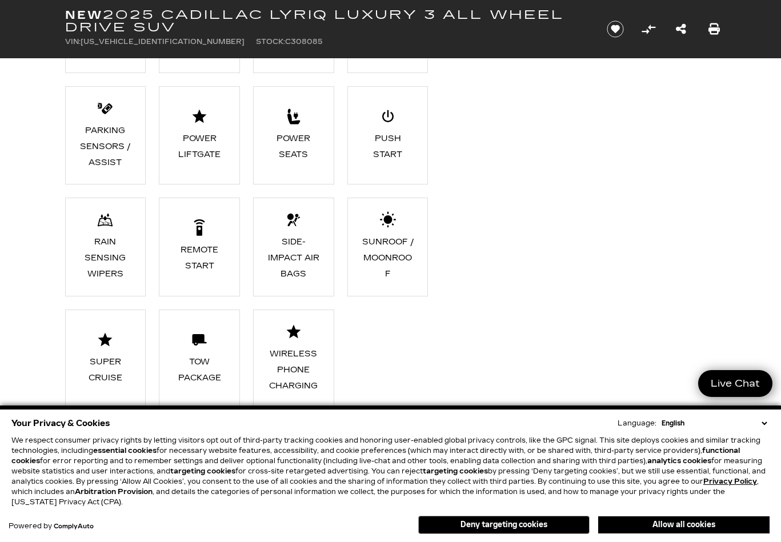
scroll to position [745, 0]
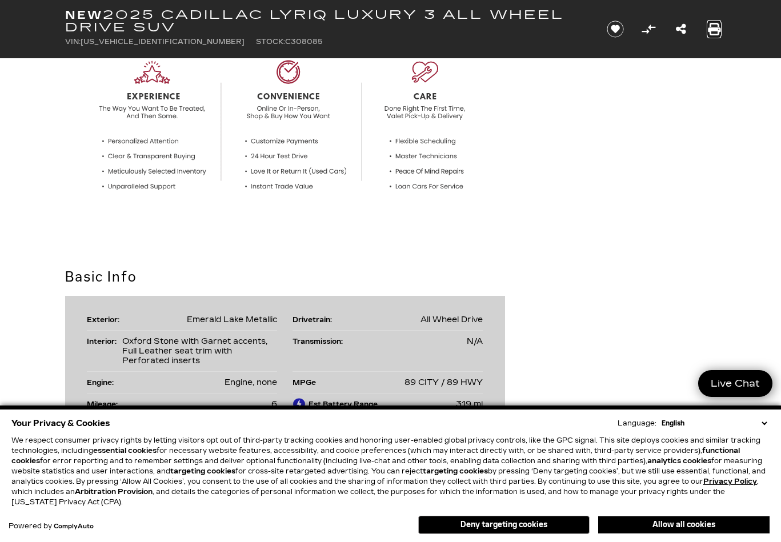
click at [716, 29] on icon "Print this New 2025 Cadillac LYRIQ Luxury 3 All Wheel Drive SUV" at bounding box center [713, 29] width 13 height 13
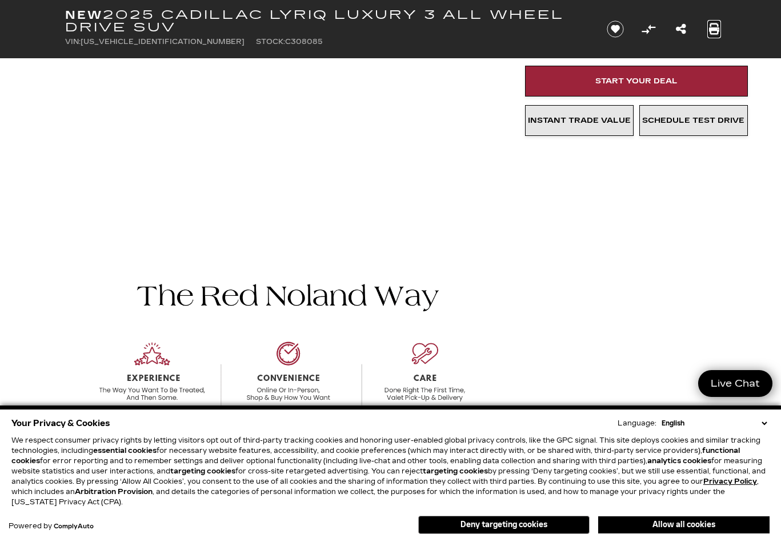
scroll to position [460, 0]
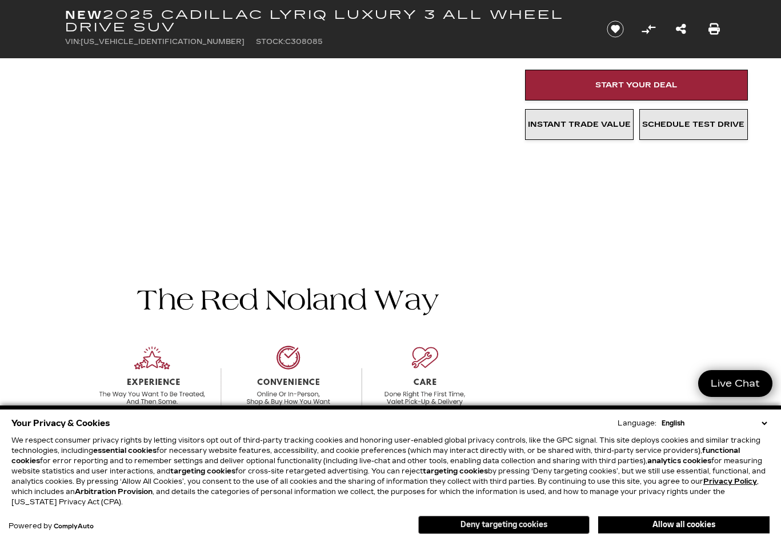
click at [483, 525] on button "Deny targeting cookies" at bounding box center [503, 525] width 171 height 18
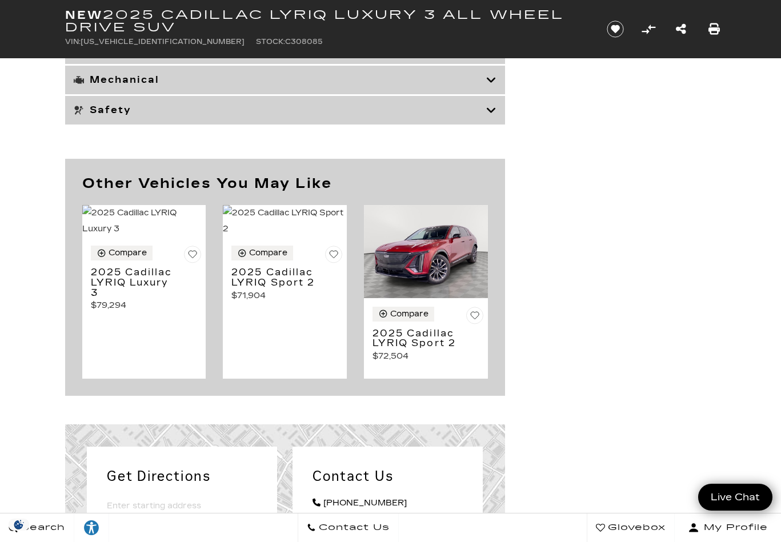
scroll to position [6283, 0]
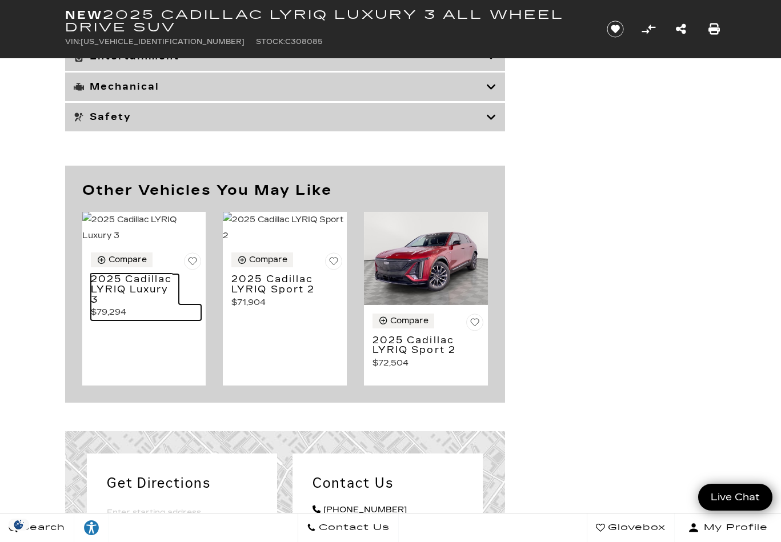
click at [126, 304] on h3 "2025 Cadillac LYRIQ Luxury 3" at bounding box center [135, 289] width 88 height 30
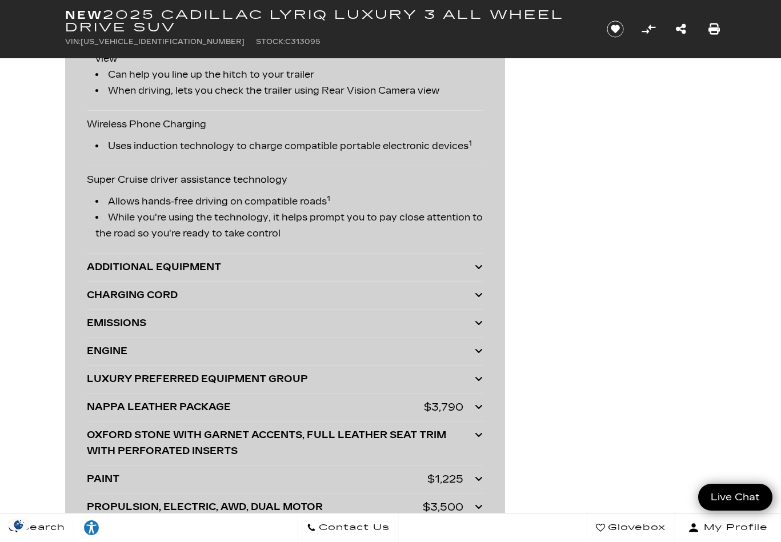
scroll to position [2996, 0]
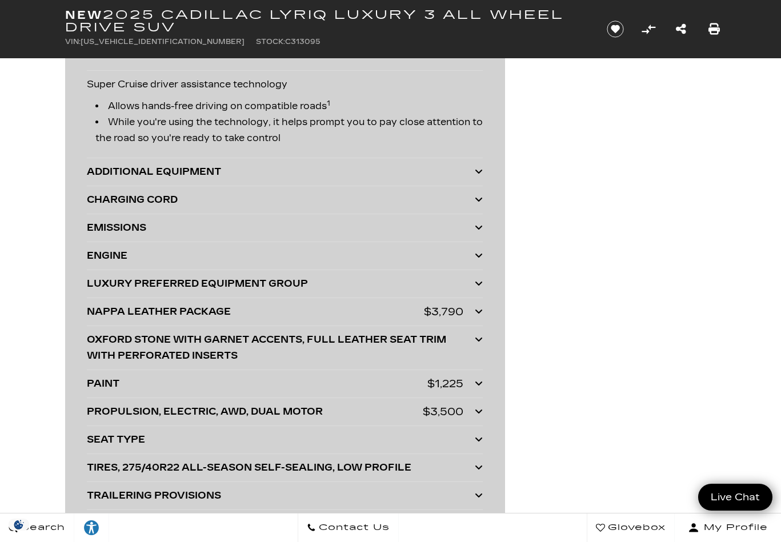
click at [123, 165] on div "ADDITIONAL EQUIPMENT" at bounding box center [281, 172] width 388 height 16
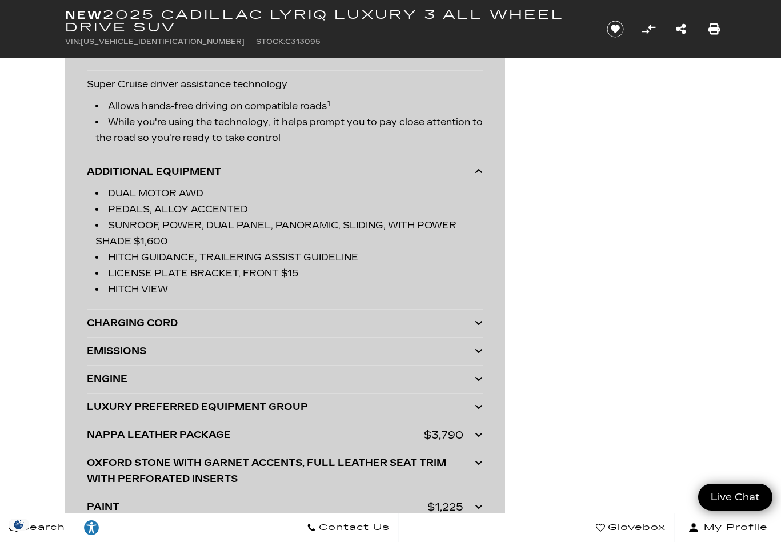
scroll to position [3110, 0]
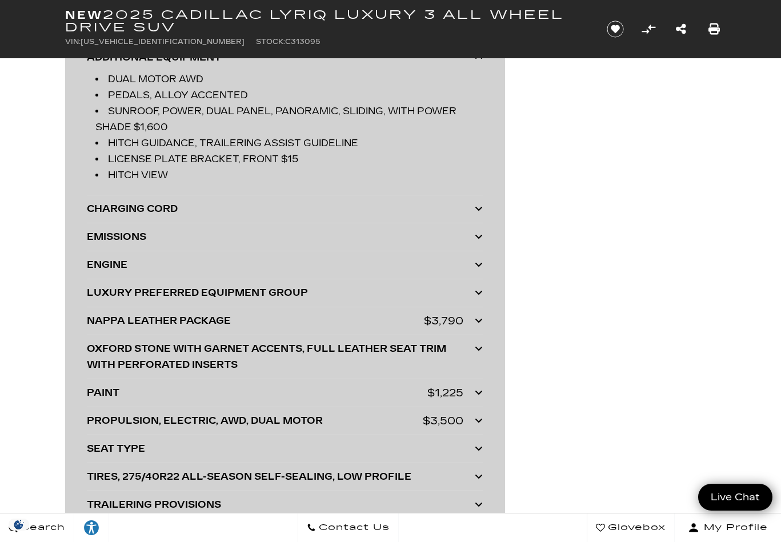
click at [128, 292] on div "LUXURY PREFERRED EQUIPMENT GROUP" at bounding box center [281, 293] width 388 height 16
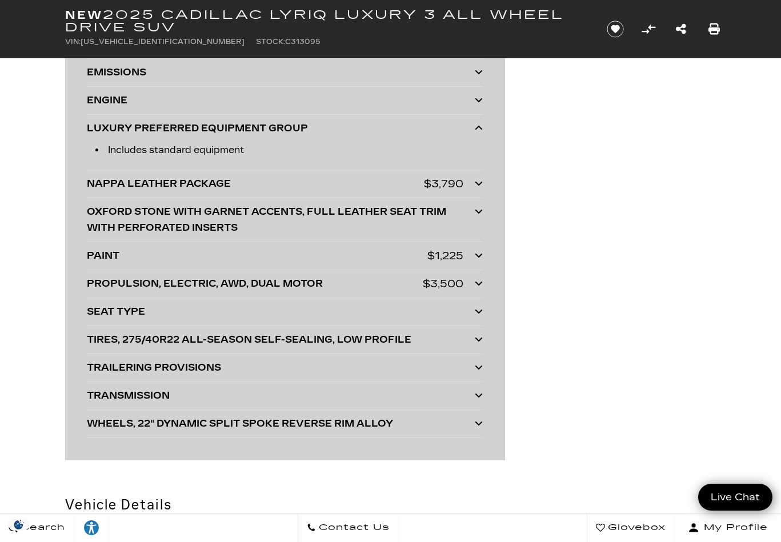
scroll to position [3281, 0]
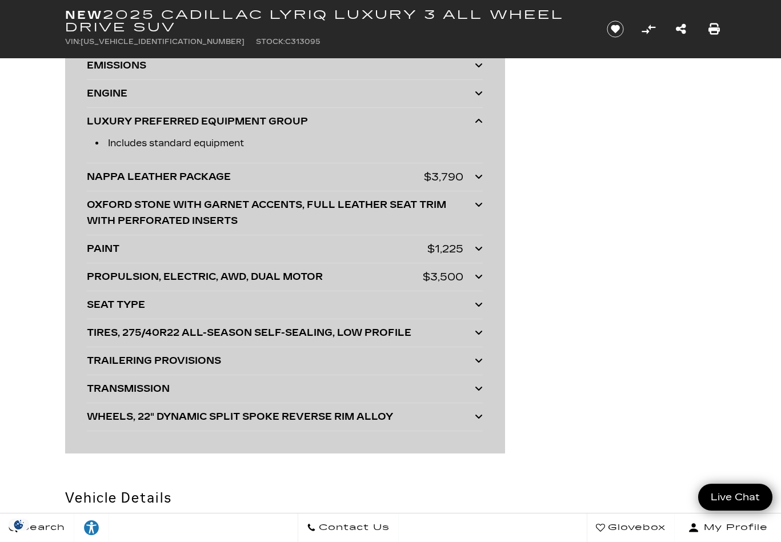
click at [115, 364] on div "TRAILERING PROVISIONS" at bounding box center [281, 361] width 388 height 16
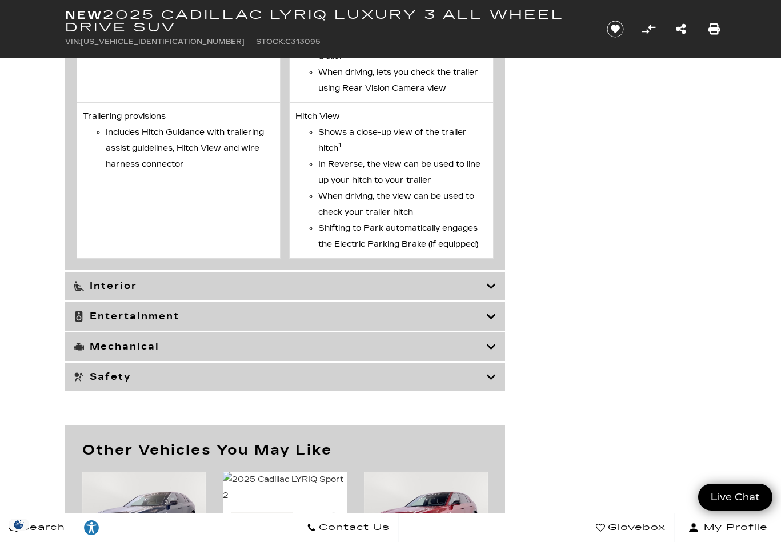
scroll to position [5402, 0]
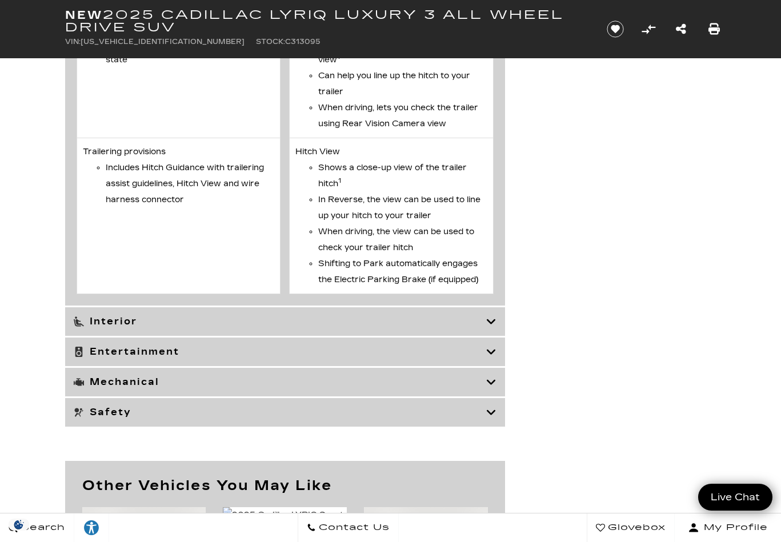
click at [492, 383] on icon at bounding box center [491, 381] width 10 height 11
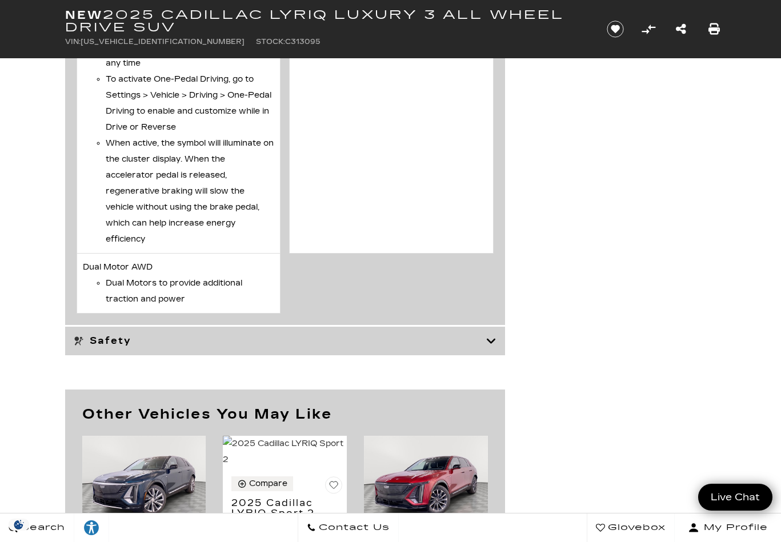
scroll to position [5003, 0]
